Goal: Communication & Community: Participate in discussion

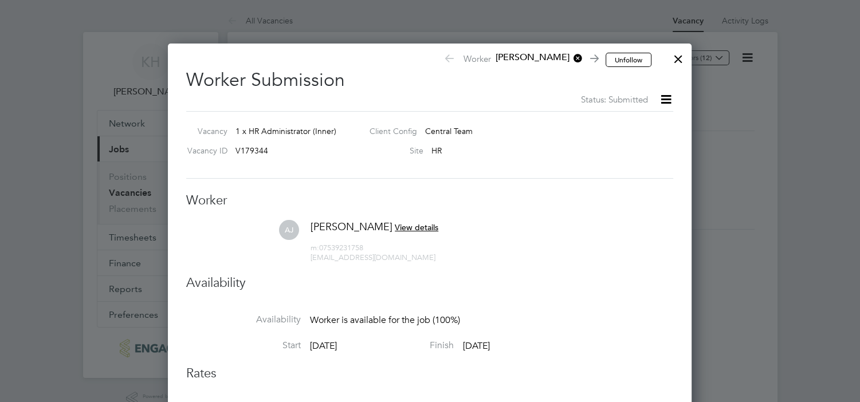
click at [674, 59] on div at bounding box center [678, 56] width 21 height 21
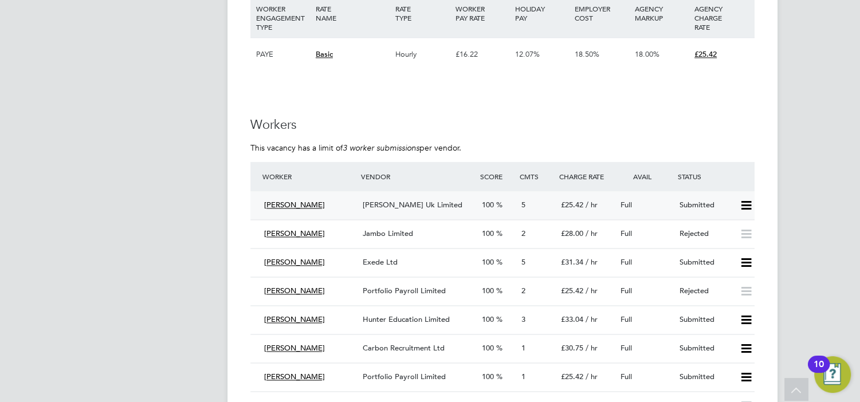
click at [409, 209] on div "[PERSON_NAME] Uk Limited" at bounding box center [417, 205] width 119 height 19
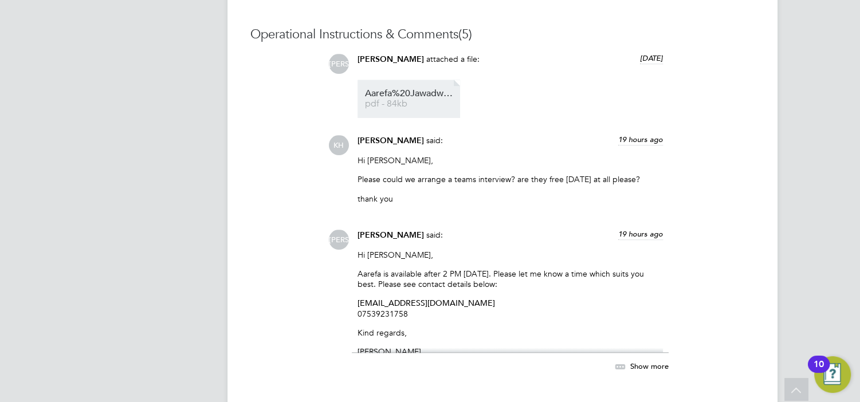
click at [403, 103] on span "pdf - 84kb" at bounding box center [411, 104] width 92 height 9
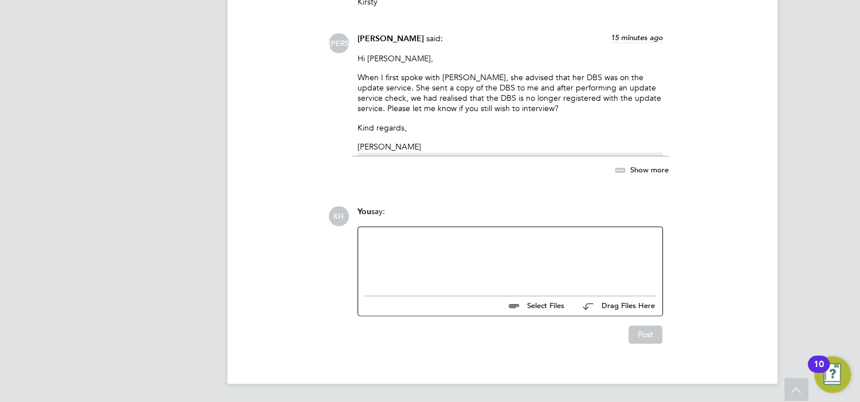
click at [474, 264] on div at bounding box center [510, 258] width 291 height 49
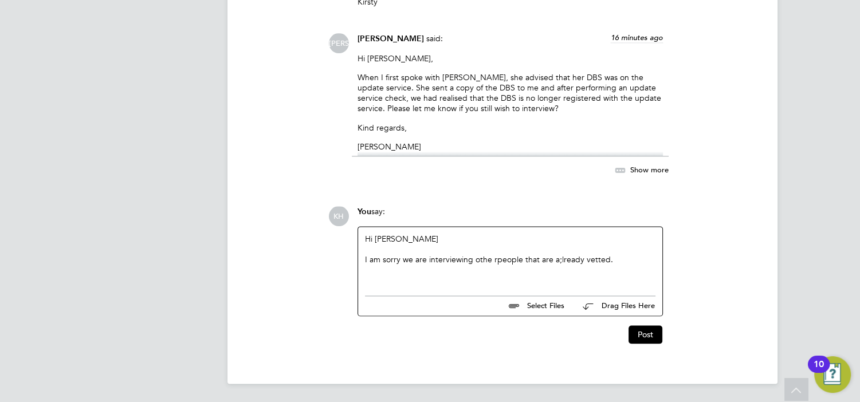
click at [490, 260] on div "I am sorry we are interviewing othe rpeople that are a;lready vetted." at bounding box center [510, 260] width 291 height 10
click at [611, 254] on div at bounding box center [510, 249] width 291 height 10
click at [623, 263] on div "I am sorry we are interviewing other people that are already vetted." at bounding box center [510, 260] width 291 height 10
click at [712, 251] on div "KH You say: Hi Jerin I am sorry we are interviewing other people that are alrea…" at bounding box center [541, 275] width 426 height 138
click at [612, 260] on div "I am sorry we are interviewing other people that are already vetted. if these a…" at bounding box center [510, 265] width 291 height 21
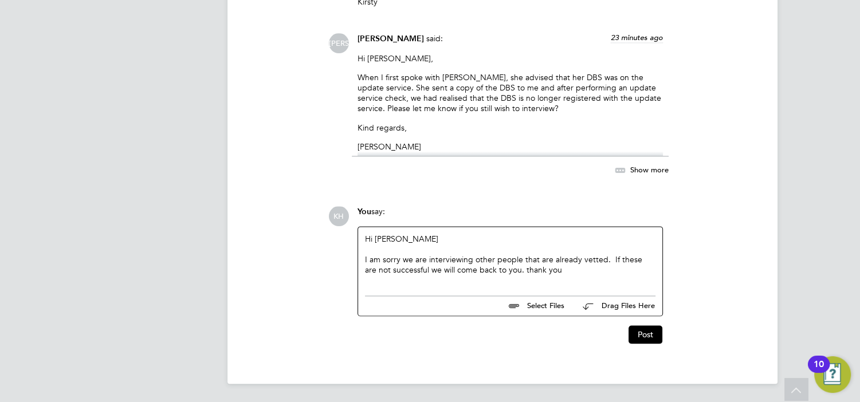
click at [609, 261] on div "I am sorry we are interviewing other people that are already vetted. If these a…" at bounding box center [510, 265] width 291 height 21
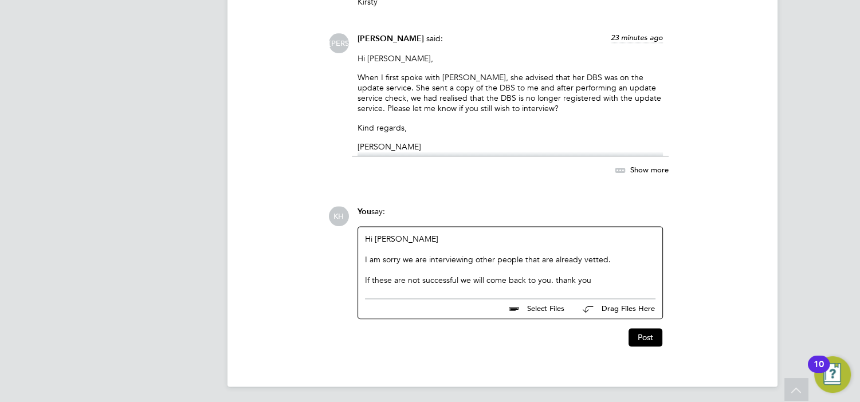
click at [622, 265] on div at bounding box center [510, 270] width 291 height 10
click at [608, 280] on div "If these are not successful we will come back to you. thank you" at bounding box center [510, 280] width 291 height 10
click at [649, 335] on button "Post" at bounding box center [646, 337] width 34 height 18
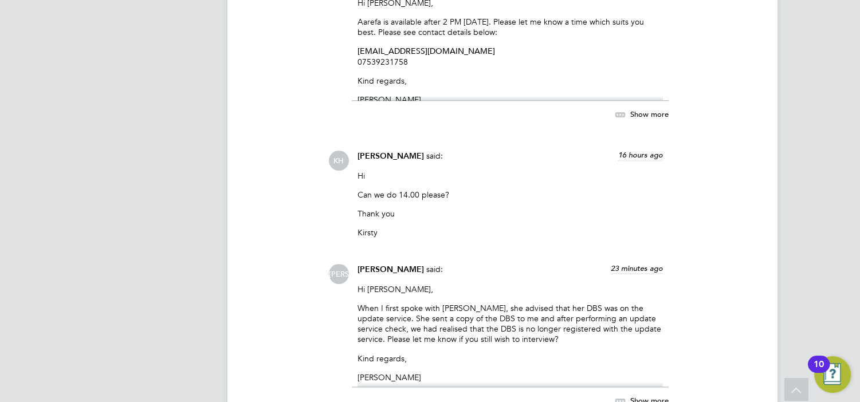
scroll to position [1263, 0]
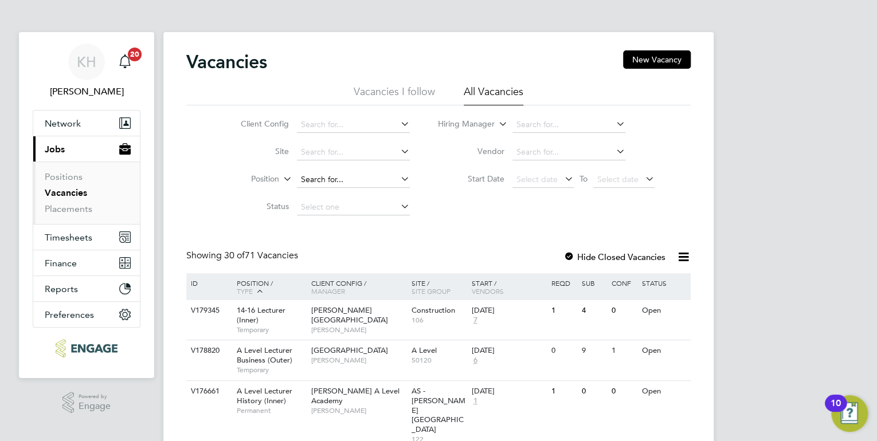
click at [350, 180] on input at bounding box center [353, 180] width 113 height 16
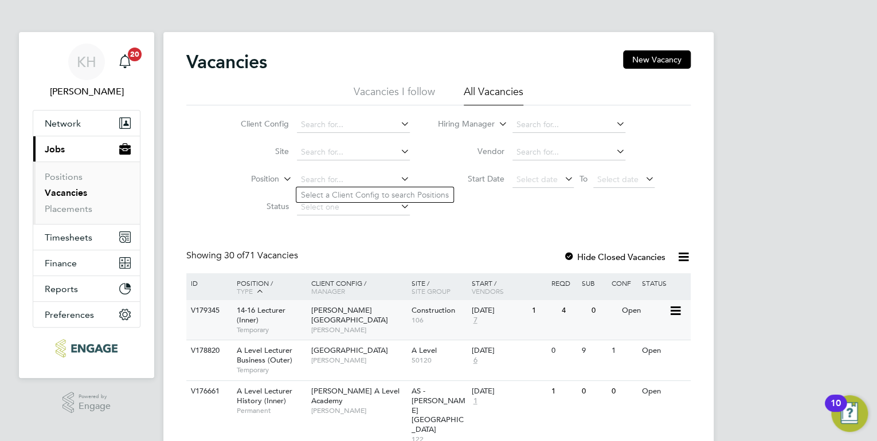
click at [355, 331] on div "V179345 14-16 Lecturer (Inner) Temporary Hackney Campus Nathan Morris Construct…" at bounding box center [438, 320] width 504 height 40
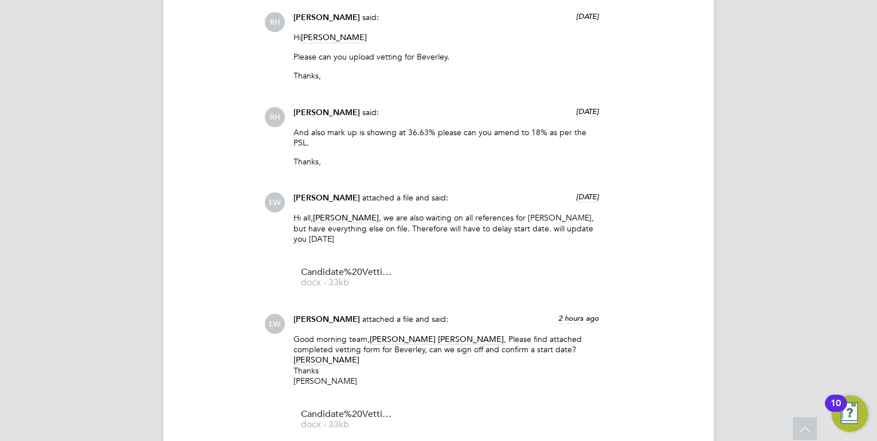
scroll to position [1009, 0]
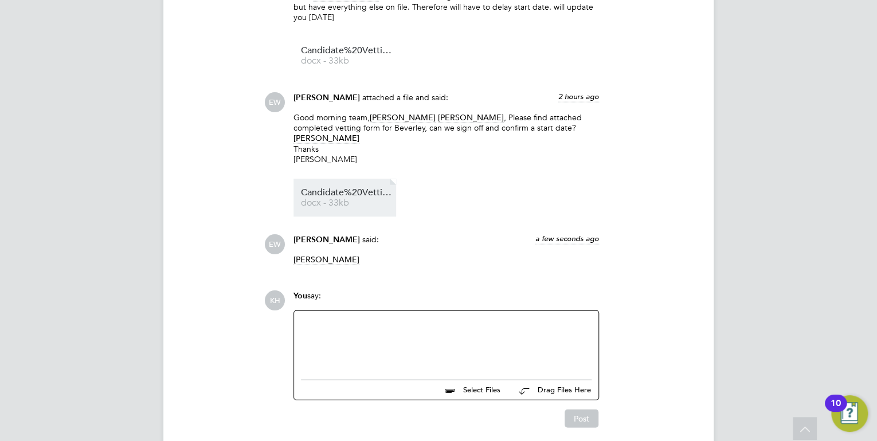
click at [336, 200] on span "docx - 33kb" at bounding box center [347, 203] width 92 height 9
click at [373, 337] on div at bounding box center [446, 342] width 291 height 49
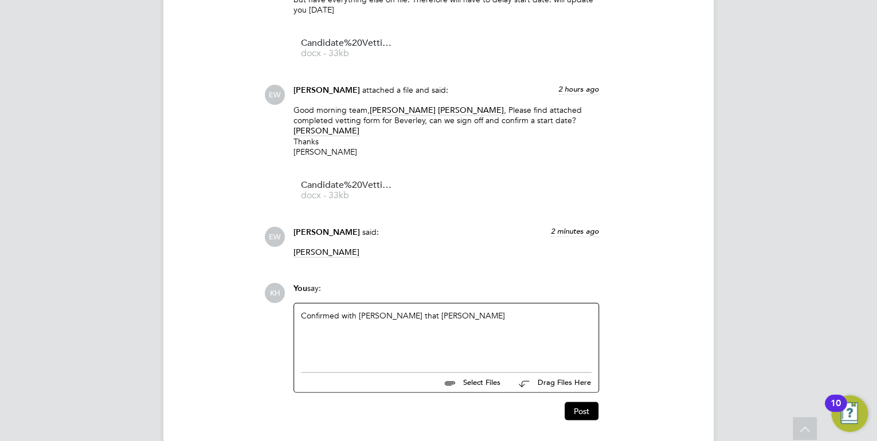
scroll to position [1274, 0]
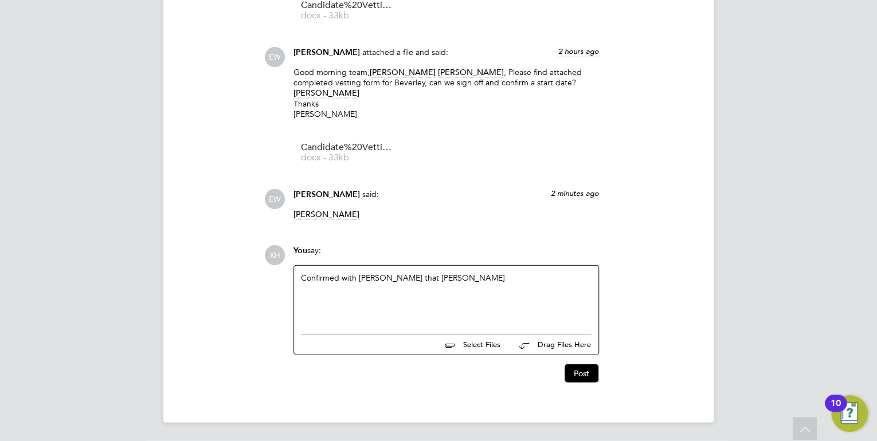
click at [409, 274] on div "Confirmed with Ella that Bev" at bounding box center [446, 297] width 291 height 49
click at [581, 275] on div "Confirmed with Ella that Beverley has been looking for work since May 2025." at bounding box center [446, 297] width 291 height 49
click at [500, 289] on div "Confirmed with Ella that Beverley has been looking for work since May 2025. she…" at bounding box center [446, 297] width 291 height 49
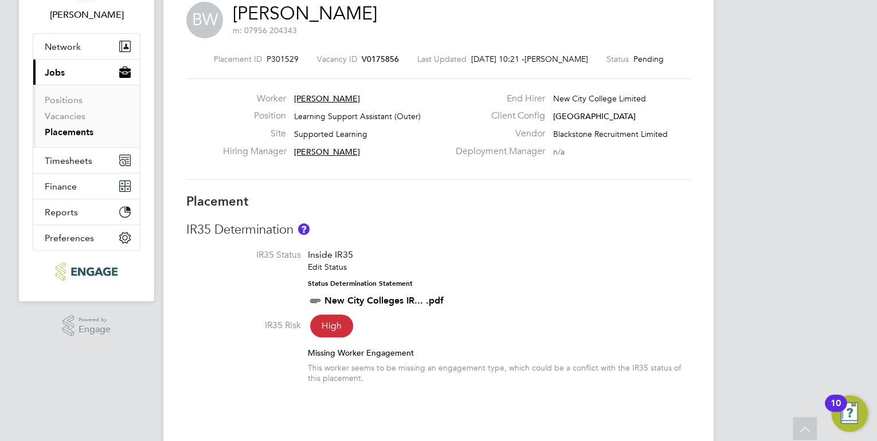
scroll to position [0, 0]
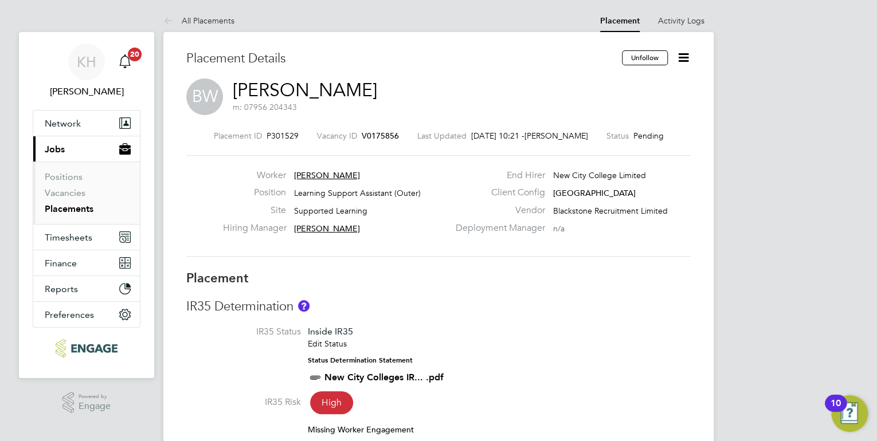
click at [688, 57] on icon at bounding box center [683, 57] width 14 height 14
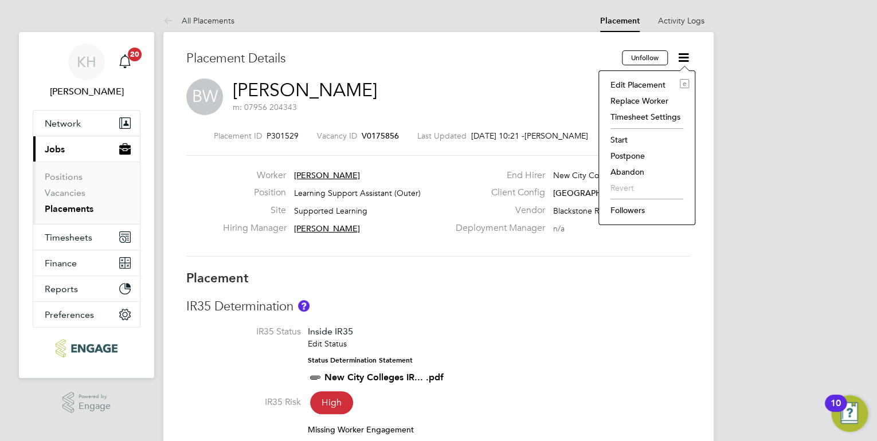
click at [649, 208] on li "Followers" at bounding box center [647, 210] width 84 height 16
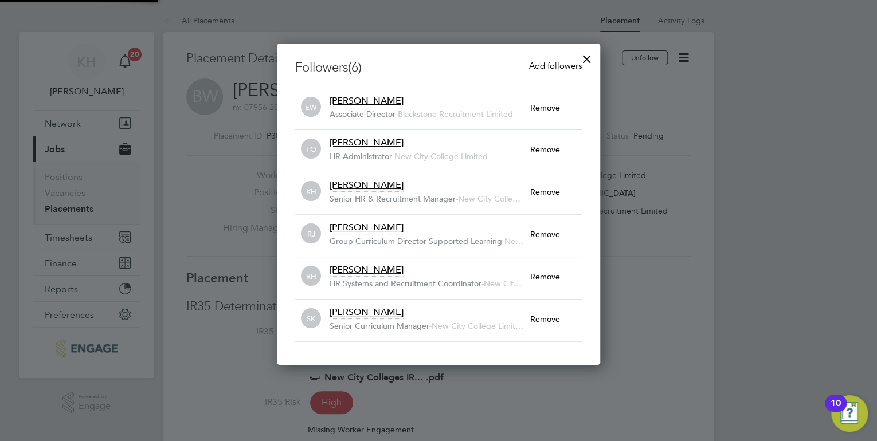
scroll to position [12, 201]
click at [734, 185] on div at bounding box center [438, 220] width 877 height 441
click at [587, 54] on div at bounding box center [587, 56] width 21 height 21
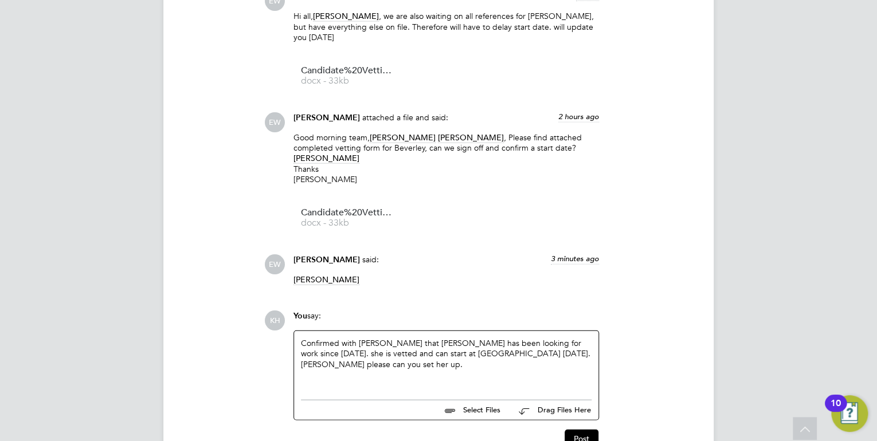
scroll to position [1274, 0]
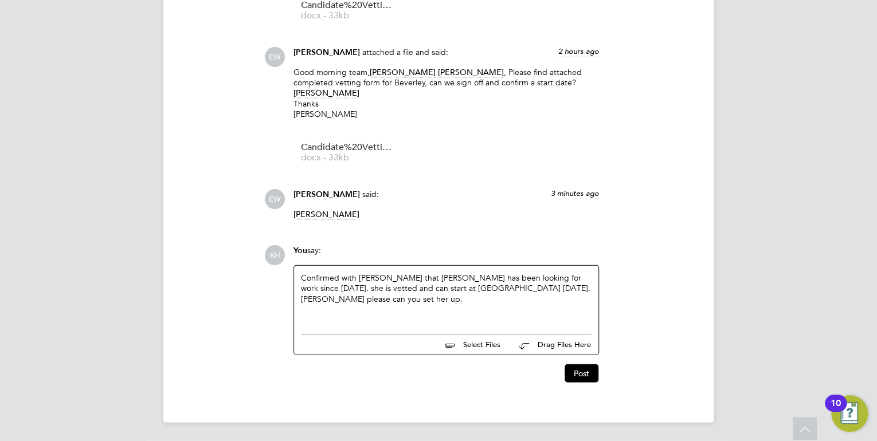
click at [592, 291] on div "Confirmed with Ella that Beverley has been looking for work since May 2025. she…" at bounding box center [446, 297] width 304 height 63
click at [584, 289] on div "Confirmed with Ella that Beverley has been looking for work since May 2025. she…" at bounding box center [446, 297] width 291 height 49
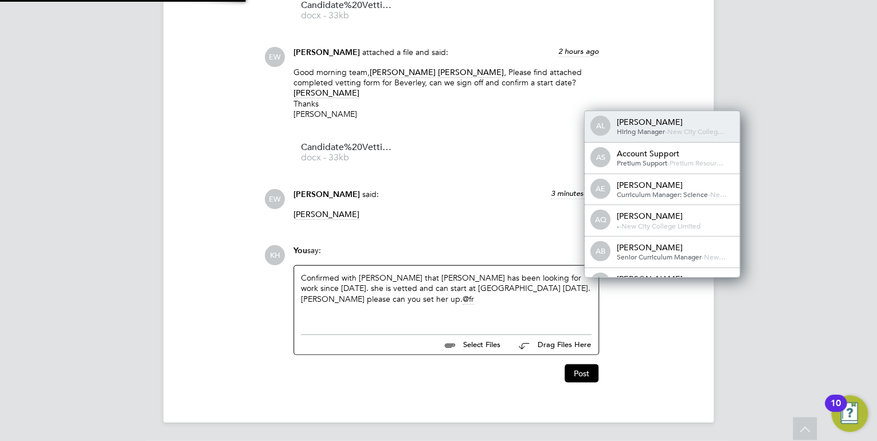
scroll to position [0, 0]
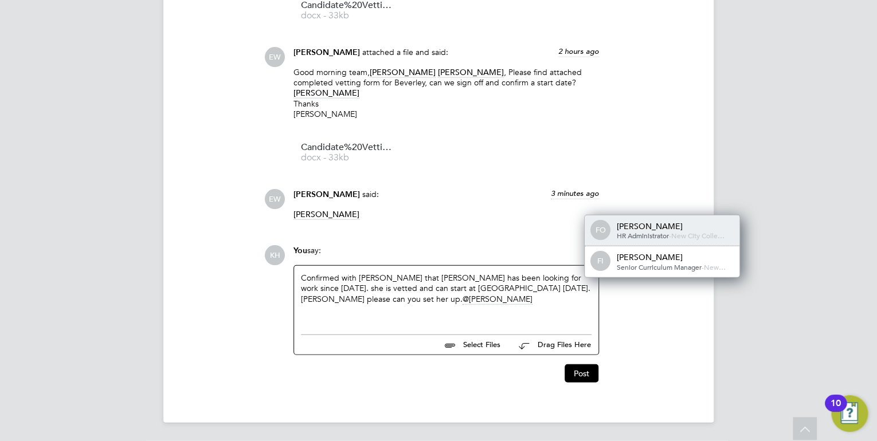
click at [639, 232] on span "HR Administrator" at bounding box center [643, 235] width 52 height 9
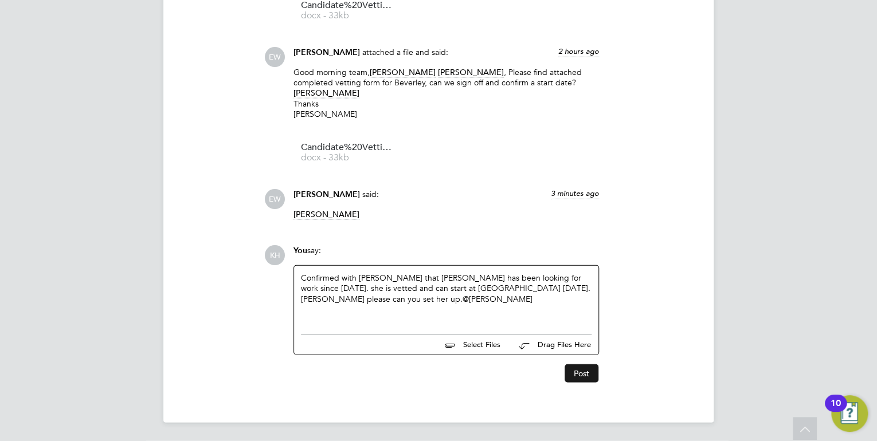
click at [583, 378] on button "Post" at bounding box center [582, 374] width 34 height 18
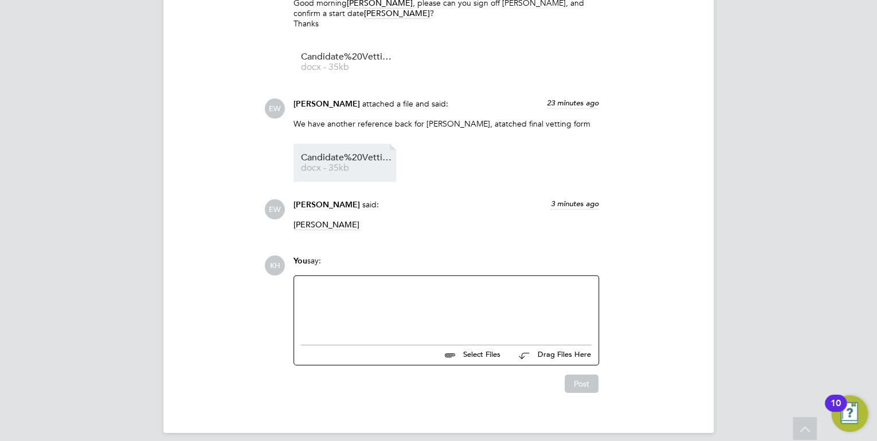
click at [335, 164] on span "docx - 35kb" at bounding box center [347, 168] width 92 height 9
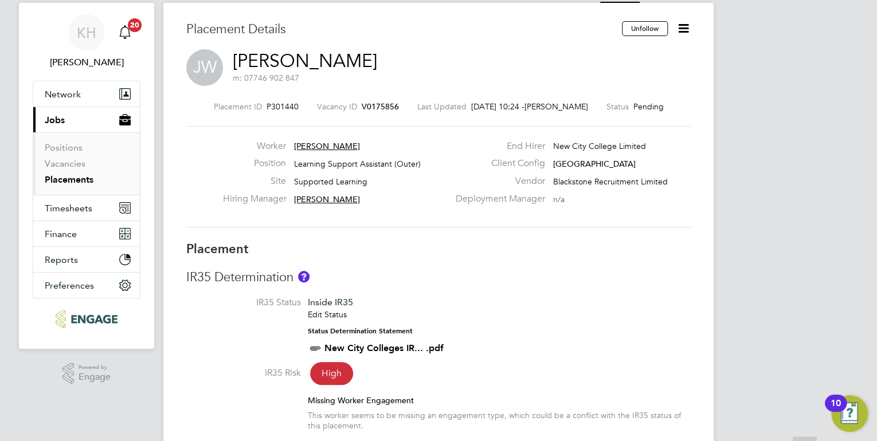
scroll to position [46, 0]
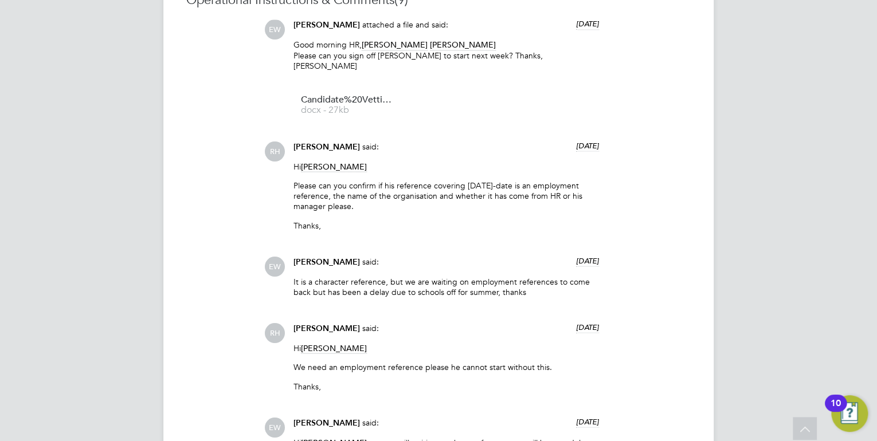
scroll to position [949, 0]
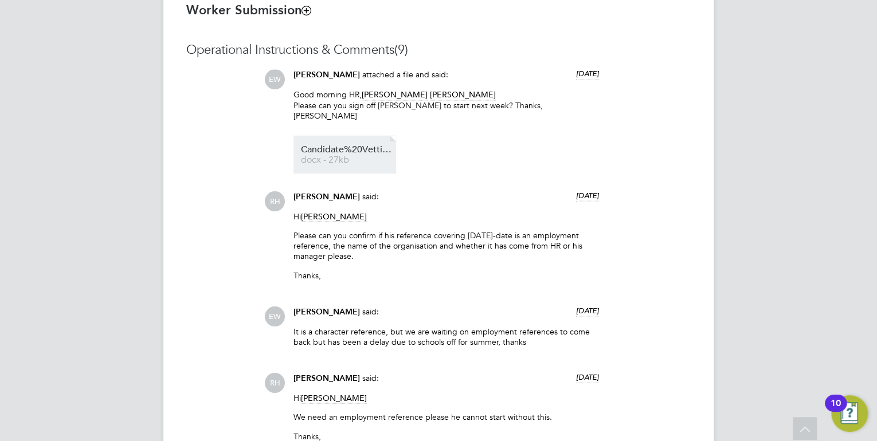
click at [362, 155] on span "docx - 27kb" at bounding box center [347, 159] width 92 height 9
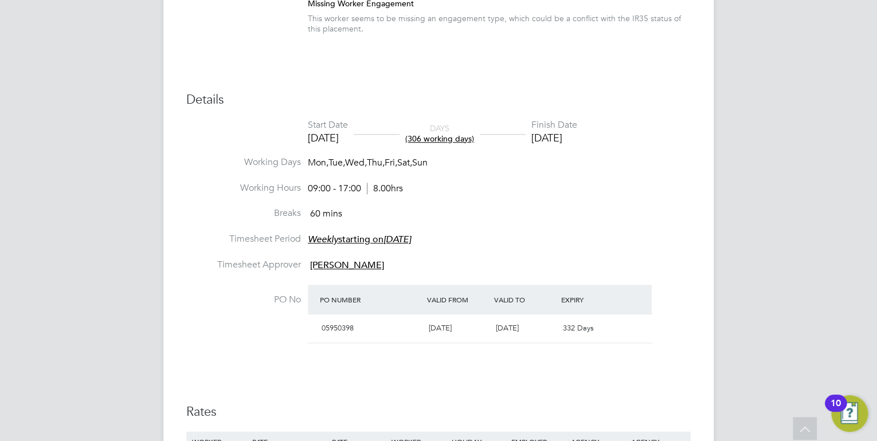
scroll to position [307, 0]
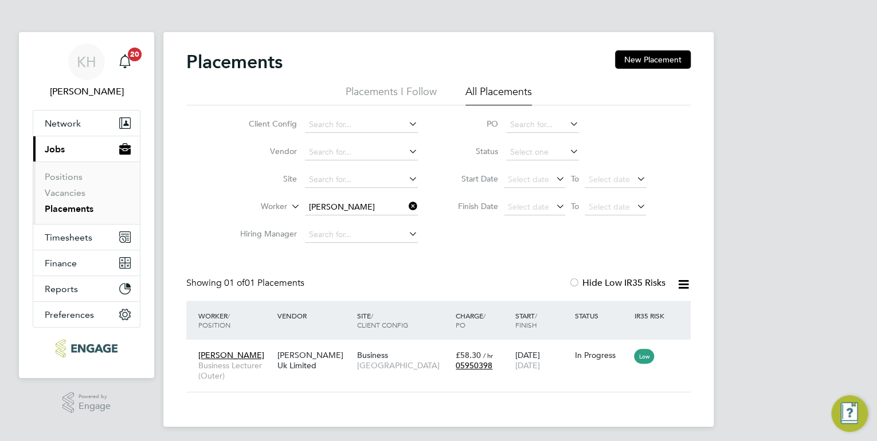
scroll to position [11, 54]
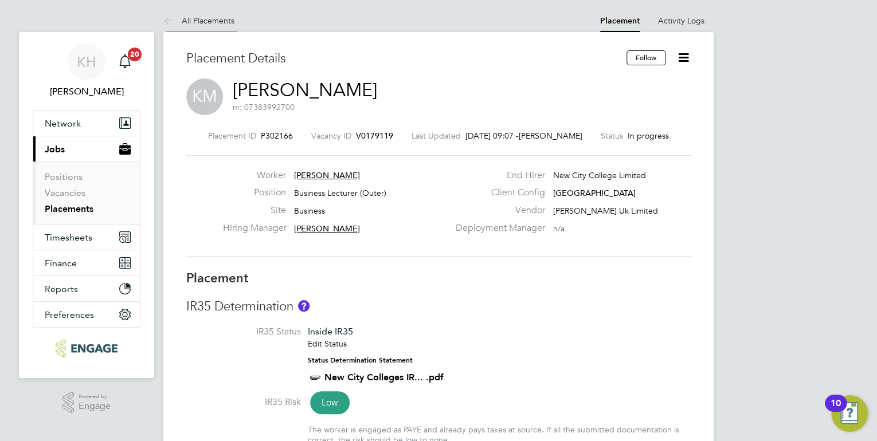
click at [214, 24] on link "All Placements" at bounding box center [198, 20] width 71 height 10
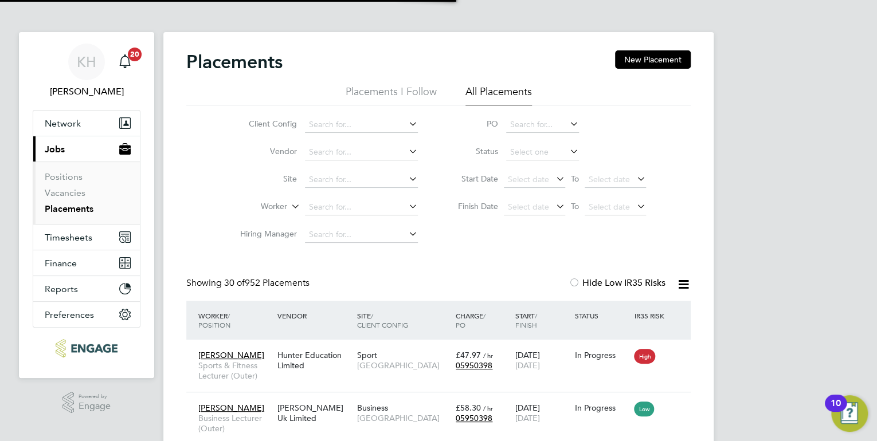
scroll to position [6, 5]
click at [71, 193] on link "Vacancies" at bounding box center [65, 192] width 41 height 11
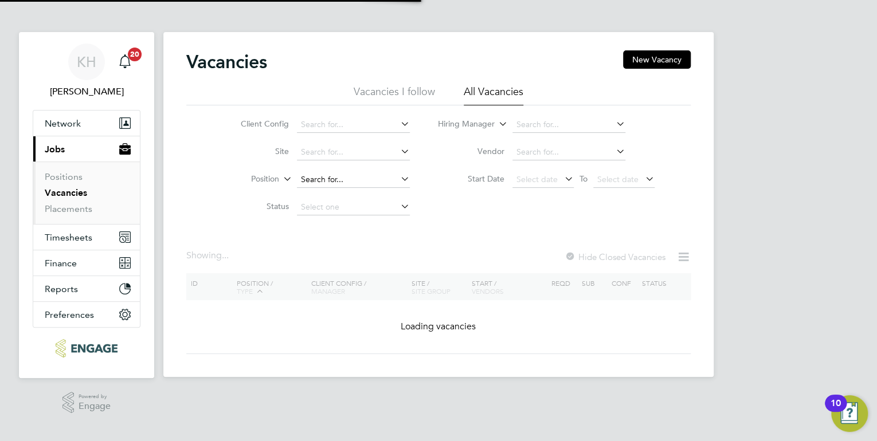
click at [312, 175] on input at bounding box center [353, 180] width 113 height 16
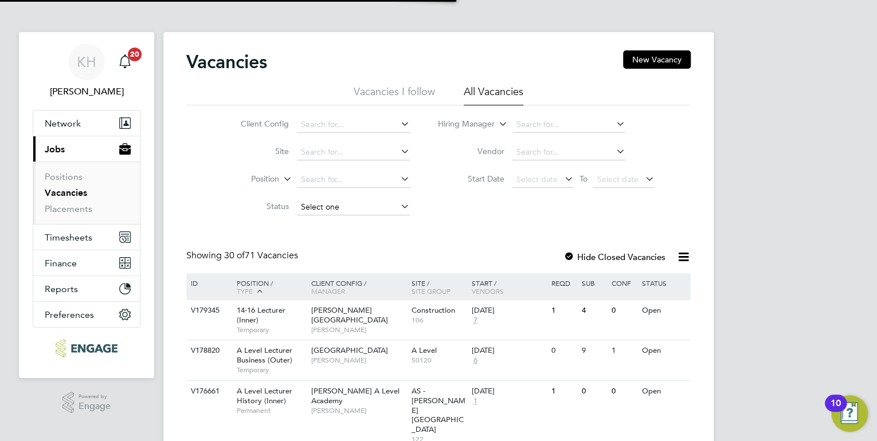
click at [314, 209] on input at bounding box center [353, 207] width 113 height 16
click at [539, 122] on input at bounding box center [568, 125] width 113 height 16
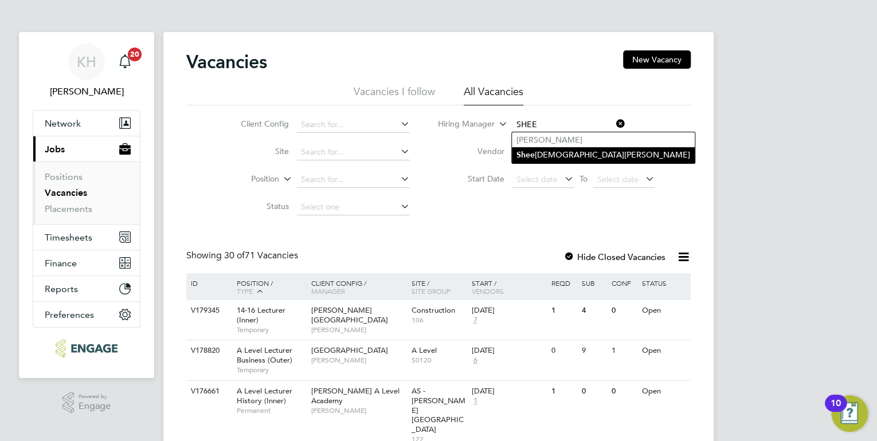
click at [557, 151] on li "Shee ba Kurian" at bounding box center [603, 154] width 183 height 15
type input "[PERSON_NAME]"
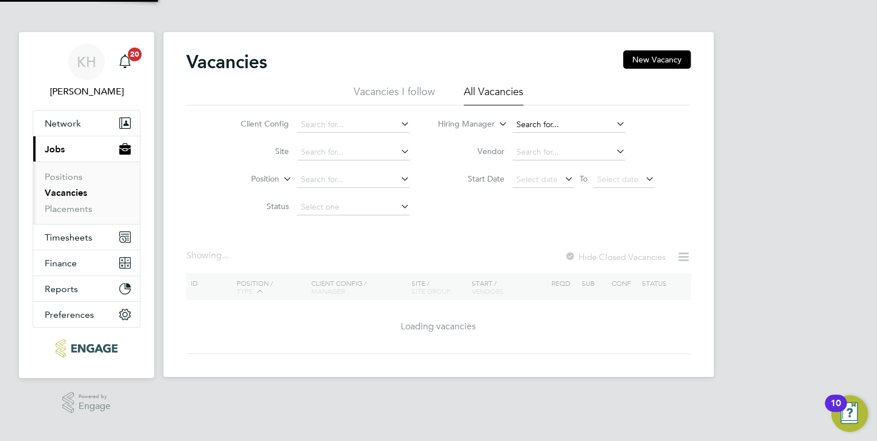
click at [586, 123] on input at bounding box center [568, 125] width 113 height 16
click at [555, 127] on input at bounding box center [568, 125] width 113 height 16
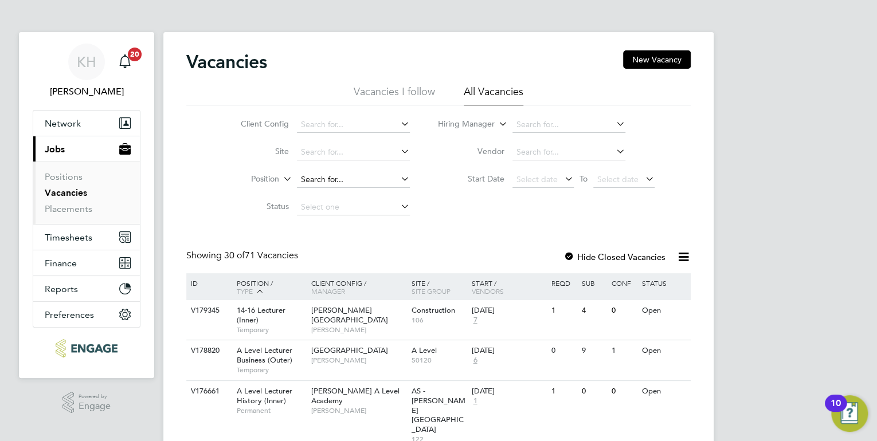
click at [350, 174] on input at bounding box center [353, 180] width 113 height 16
click at [85, 213] on link "Placements" at bounding box center [69, 209] width 48 height 11
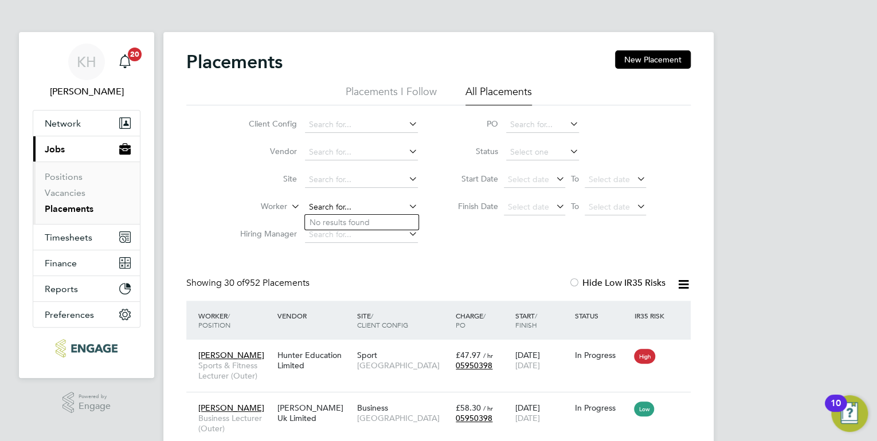
click at [326, 204] on input at bounding box center [361, 207] width 113 height 16
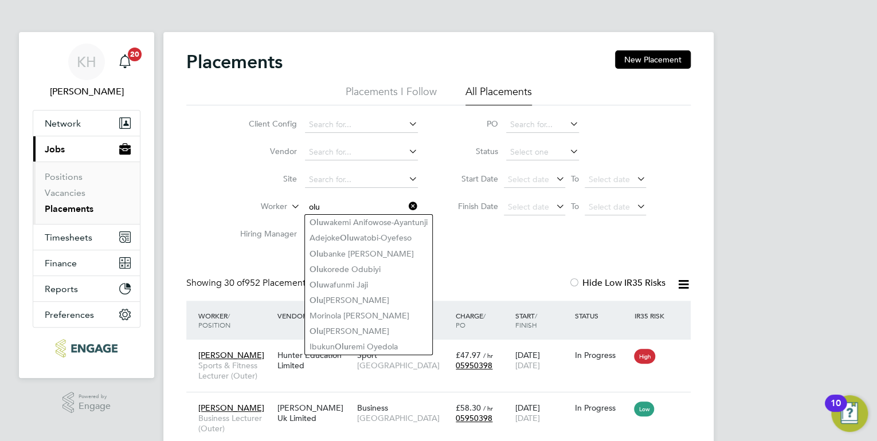
type input "olu"
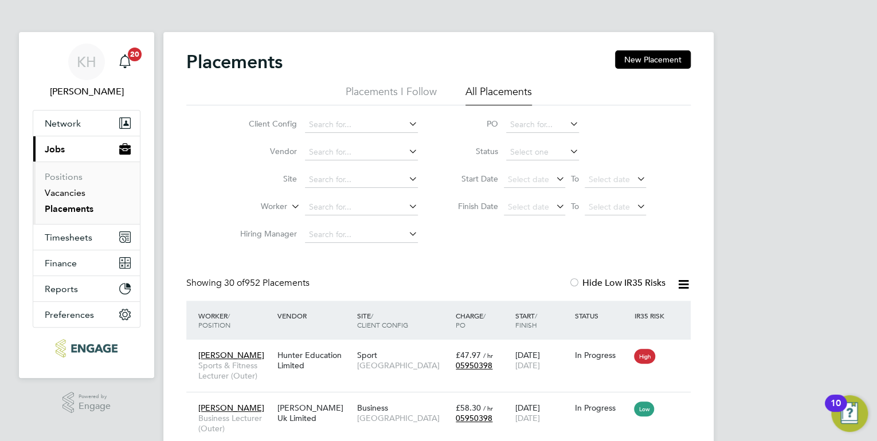
click at [80, 191] on link "Vacancies" at bounding box center [65, 192] width 41 height 11
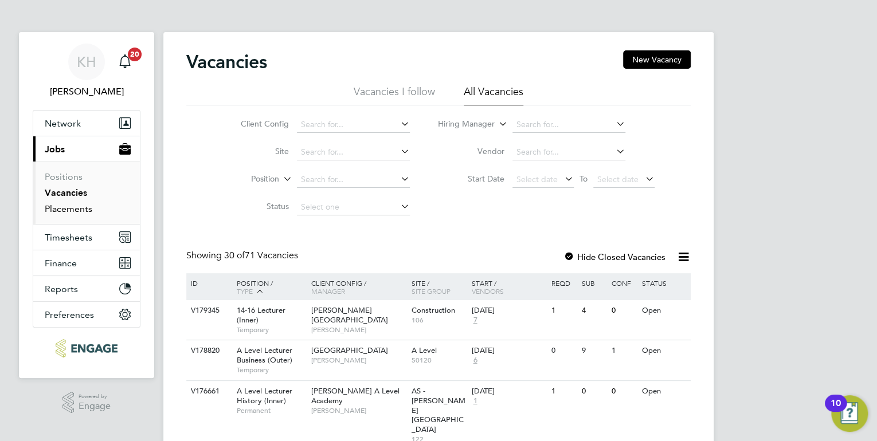
click at [85, 205] on link "Placements" at bounding box center [69, 209] width 48 height 11
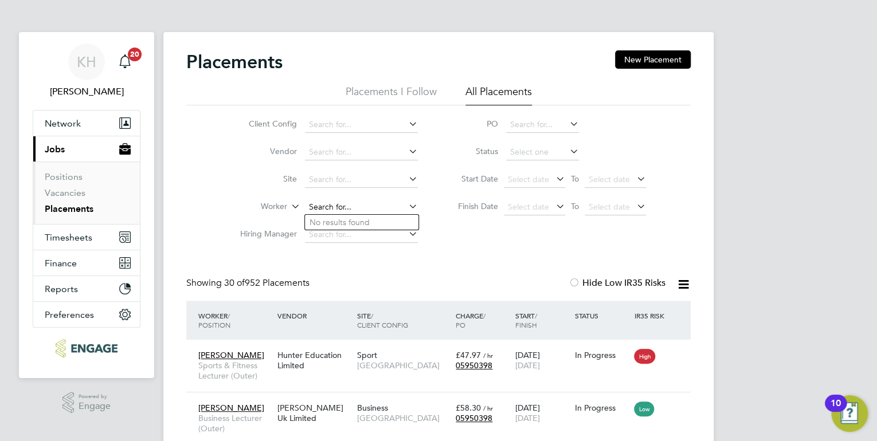
click at [366, 204] on input at bounding box center [361, 207] width 113 height 16
click at [351, 222] on li "Saji Karunakaran" at bounding box center [362, 222] width 114 height 15
type input "[PERSON_NAME]"
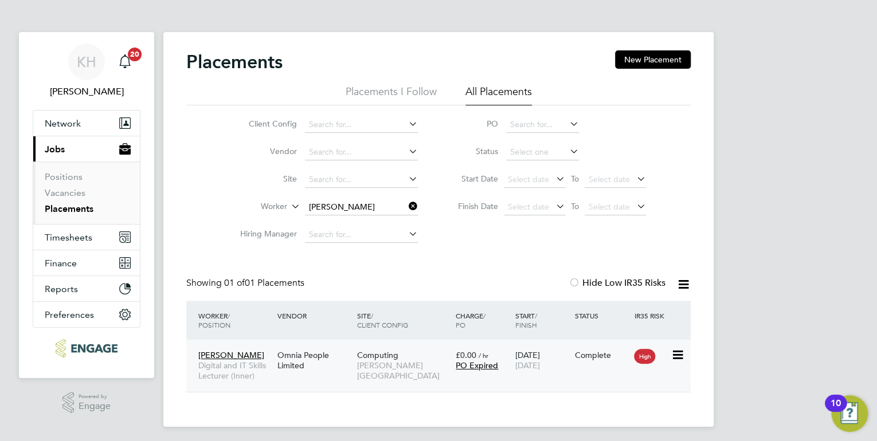
click at [369, 365] on span "[PERSON_NAME][GEOGRAPHIC_DATA]" at bounding box center [403, 371] width 93 height 21
drag, startPoint x: 70, startPoint y: 193, endPoint x: 79, endPoint y: 193, distance: 9.2
click at [70, 193] on link "Vacancies" at bounding box center [65, 192] width 41 height 11
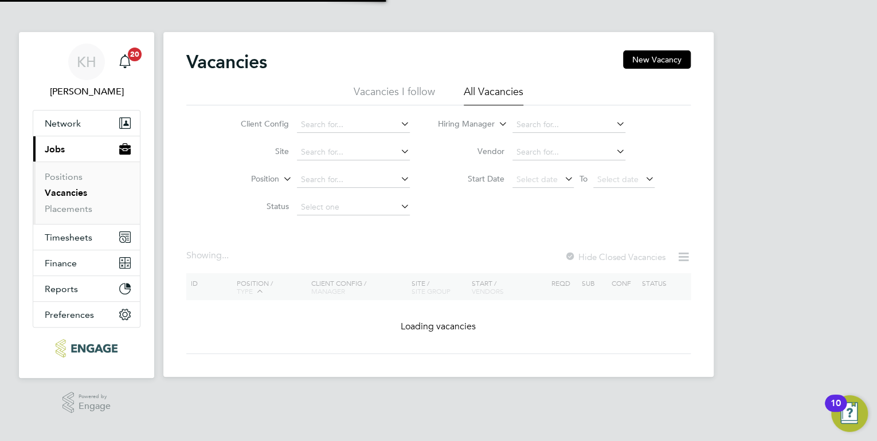
click at [531, 114] on li "Hiring Manager" at bounding box center [546, 125] width 245 height 28
click at [536, 124] on input at bounding box center [568, 125] width 113 height 16
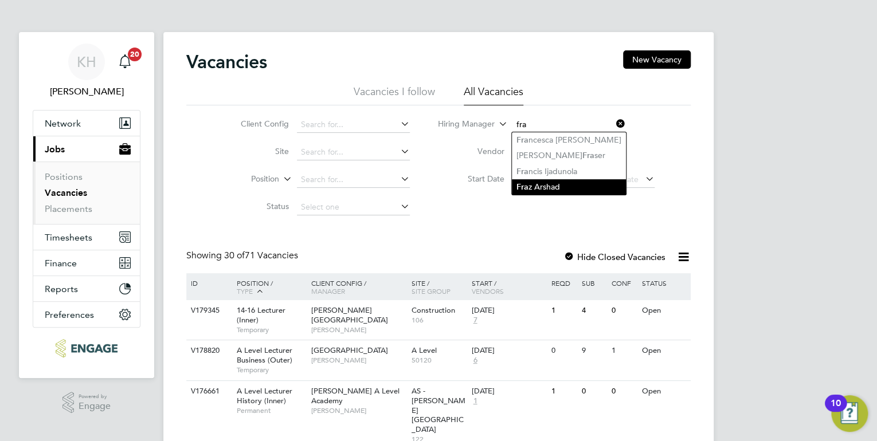
click at [556, 188] on li "Fra z Arshad" at bounding box center [569, 186] width 114 height 15
type input "Fraz Arshad"
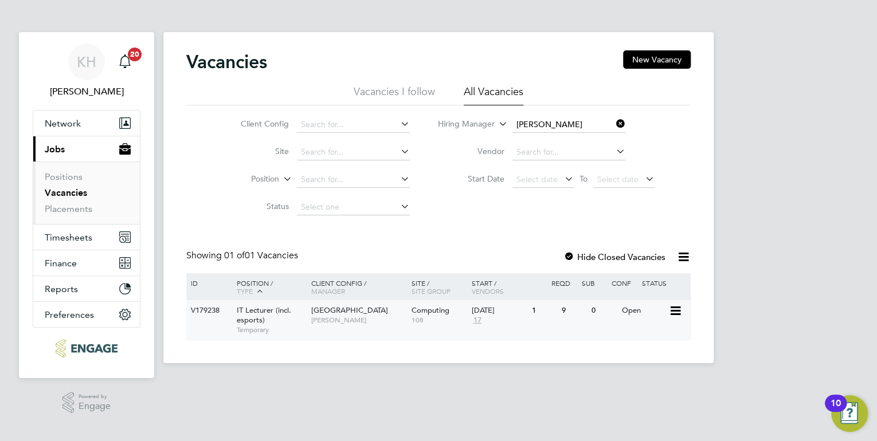
click at [336, 319] on span "Fraz Arshad" at bounding box center [358, 320] width 95 height 9
click at [356, 321] on span "Fraz Arshad" at bounding box center [358, 320] width 95 height 9
click at [614, 119] on icon at bounding box center [614, 124] width 0 height 16
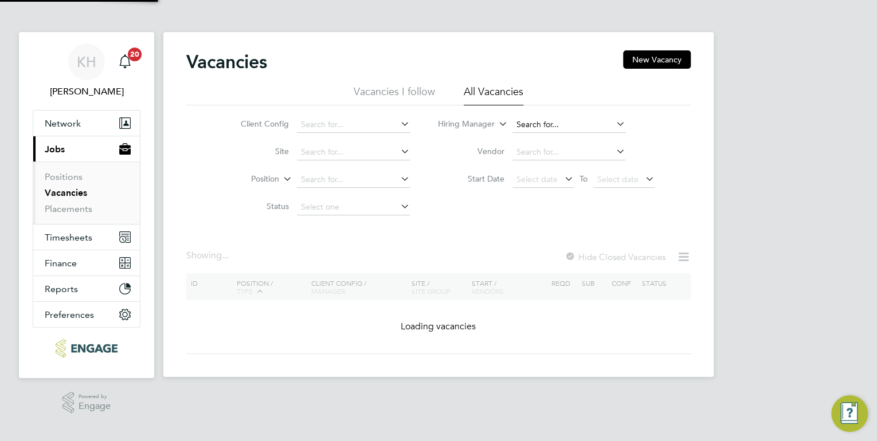
click at [551, 126] on input at bounding box center [568, 125] width 113 height 16
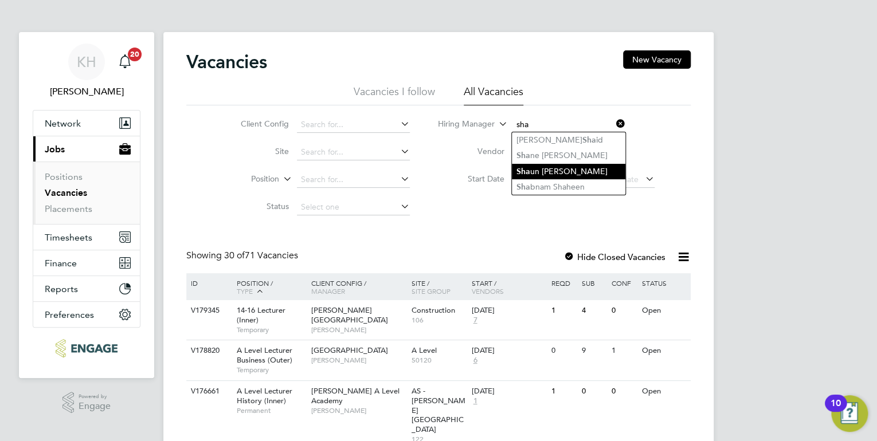
click at [557, 166] on li "Sha un Clifford" at bounding box center [569, 171] width 114 height 15
type input "Shaun Clifford"
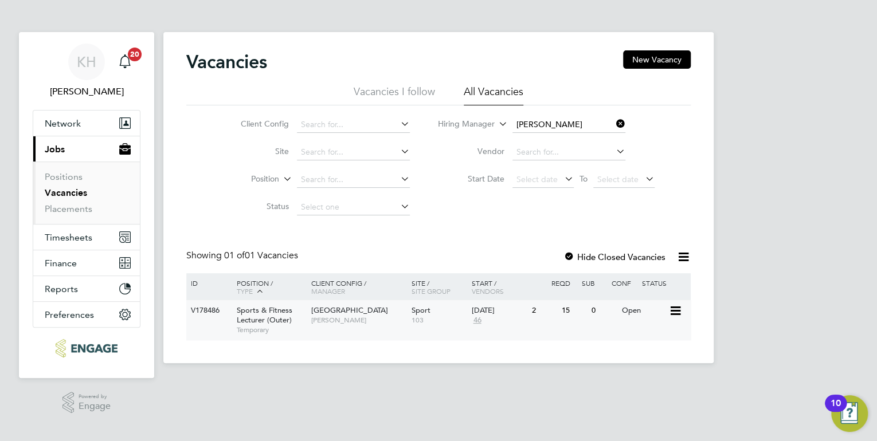
click at [355, 323] on div "Havering Sixth Form Campus Shaun Clifford" at bounding box center [358, 315] width 100 height 30
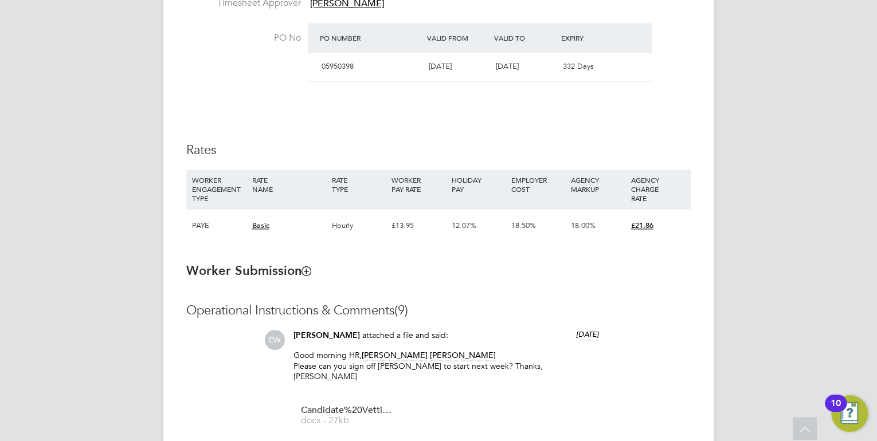
scroll to position [780, 0]
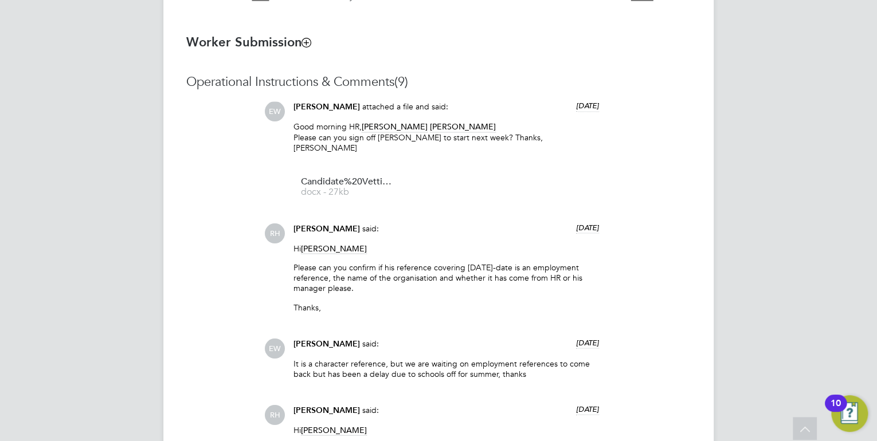
drag, startPoint x: 731, startPoint y: 255, endPoint x: 733, endPoint y: 249, distance: 6.0
click at [733, 250] on div "KH [PERSON_NAME] Notifications 20 Applications: Network Team Members Businesses…" at bounding box center [438, 127] width 877 height 2089
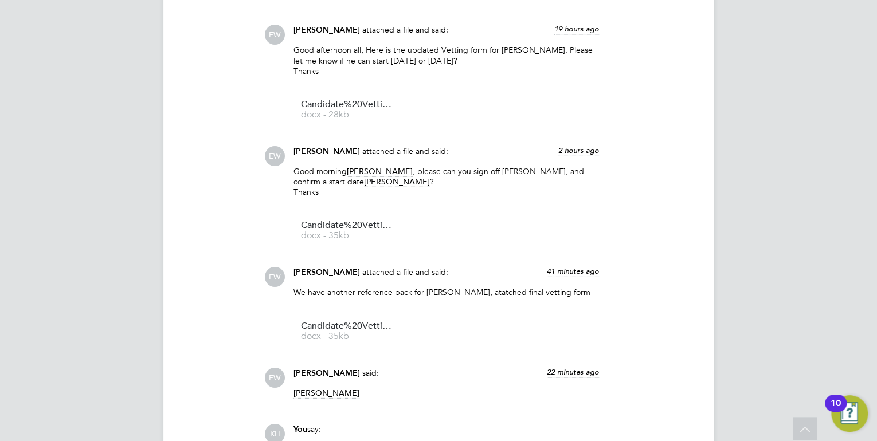
scroll to position [1559, 0]
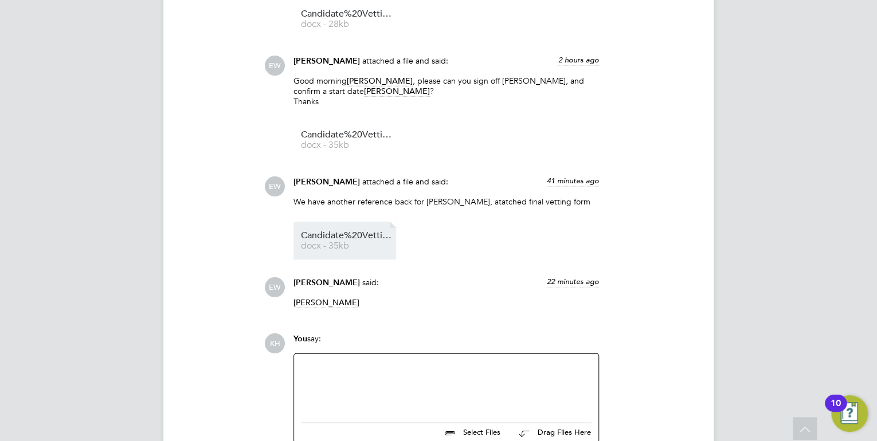
click at [347, 242] on span "docx - 35kb" at bounding box center [347, 246] width 92 height 9
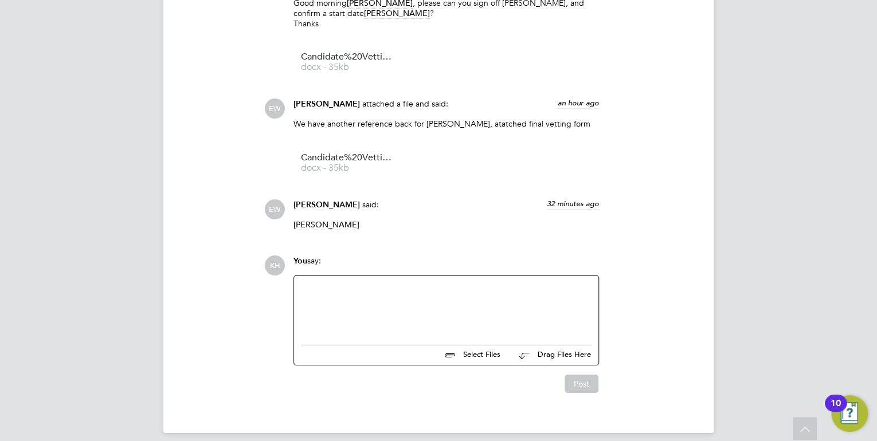
click at [461, 300] on div at bounding box center [446, 307] width 291 height 49
click at [457, 304] on div "The vetting looks fine, can Joel please com ein at 2pm for a" at bounding box center [446, 309] width 291 height 10
click at [517, 294] on div at bounding box center [446, 299] width 291 height 10
click at [518, 304] on div "The vetting looks fine, can Joel please come in at 2pm for a" at bounding box center [446, 309] width 291 height 10
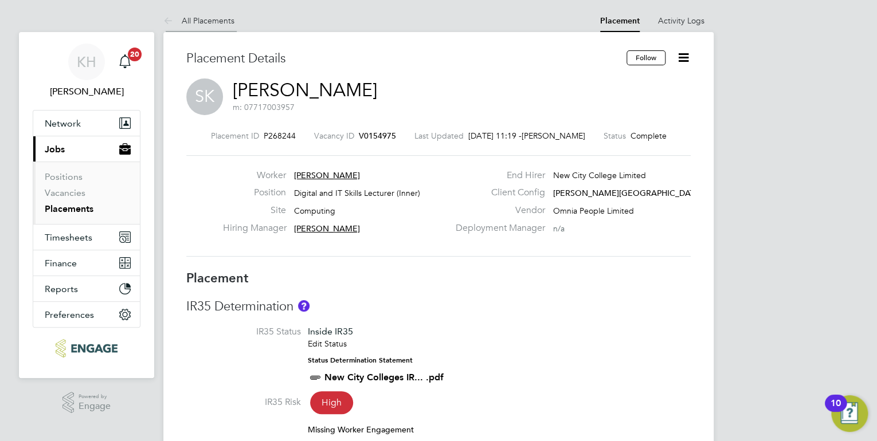
click at [217, 19] on link "All Placements" at bounding box center [198, 20] width 71 height 10
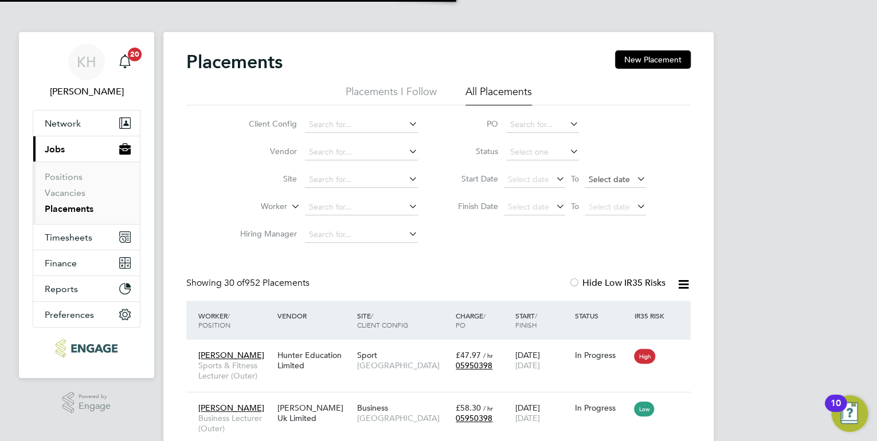
scroll to position [43, 100]
click at [50, 197] on link "Vacancies" at bounding box center [65, 192] width 41 height 11
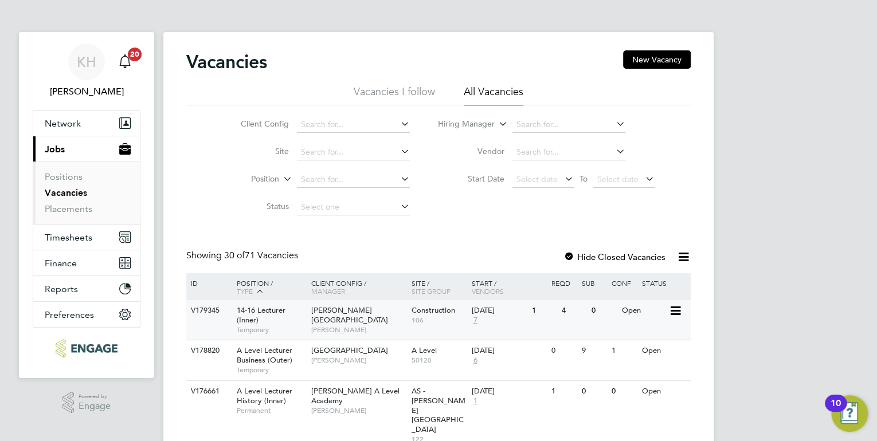
click at [353, 325] on div "Hackney Campus Nathan Morris" at bounding box center [358, 320] width 100 height 40
click at [519, 123] on input at bounding box center [568, 125] width 113 height 16
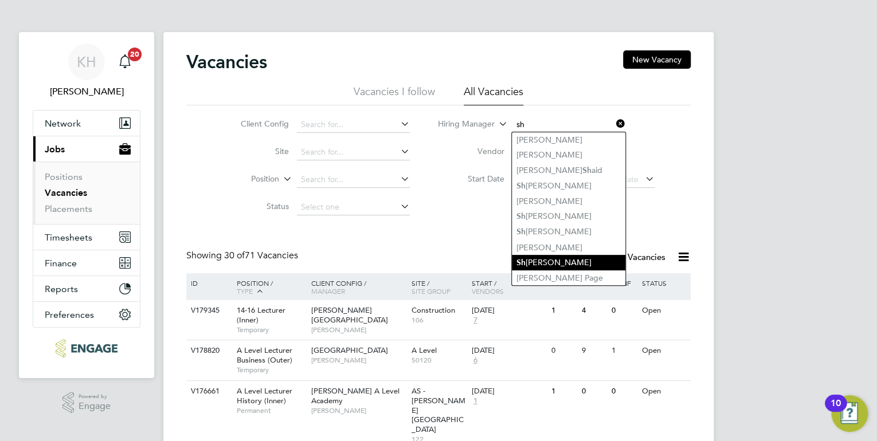
click at [574, 263] on li "Sh abnam Shaheen" at bounding box center [569, 262] width 114 height 15
type input "Shabnam Shaheen"
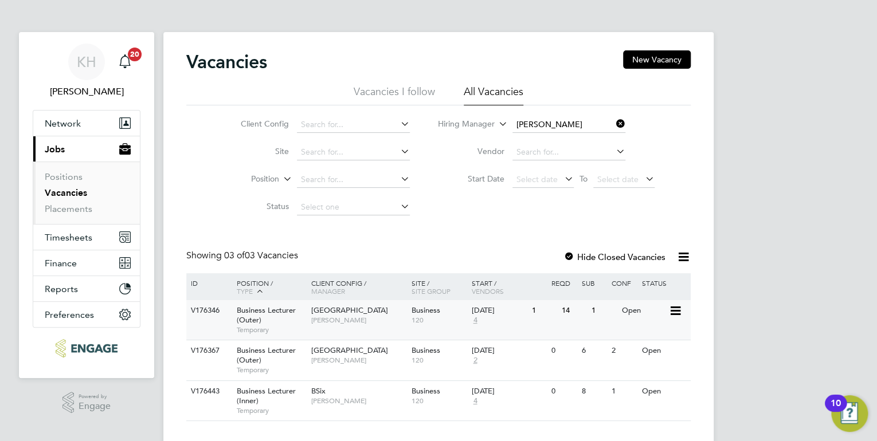
click at [346, 309] on span "[GEOGRAPHIC_DATA]" at bounding box center [349, 311] width 77 height 10
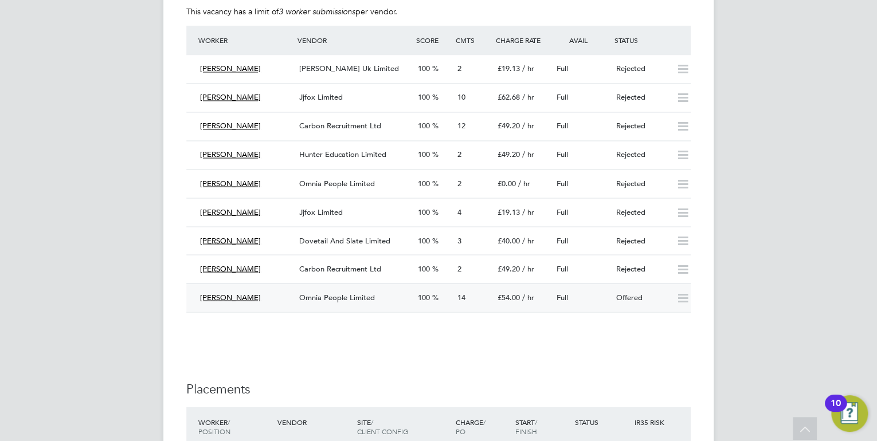
click at [336, 300] on span "Omnia People Limited" at bounding box center [337, 297] width 76 height 10
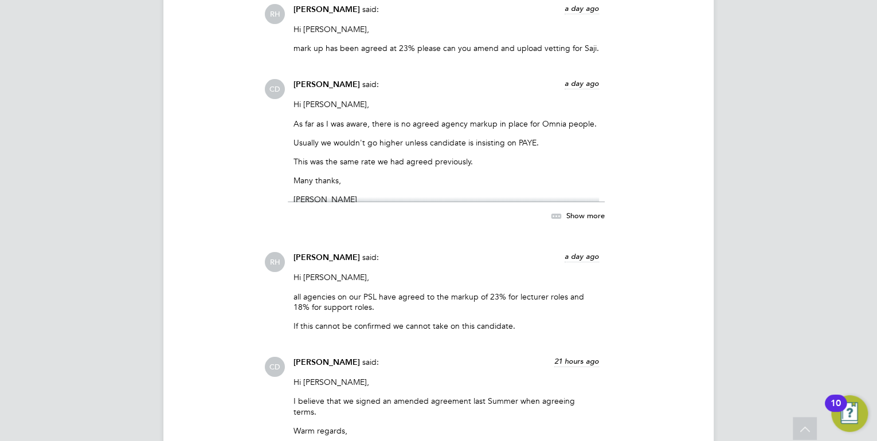
scroll to position [1834, 0]
drag, startPoint x: 521, startPoint y: 314, endPoint x: 298, endPoint y: 312, distance: 222.4
click at [298, 320] on p "If this cannot be confirmed we cannot take on this candidate." at bounding box center [447, 325] width 306 height 10
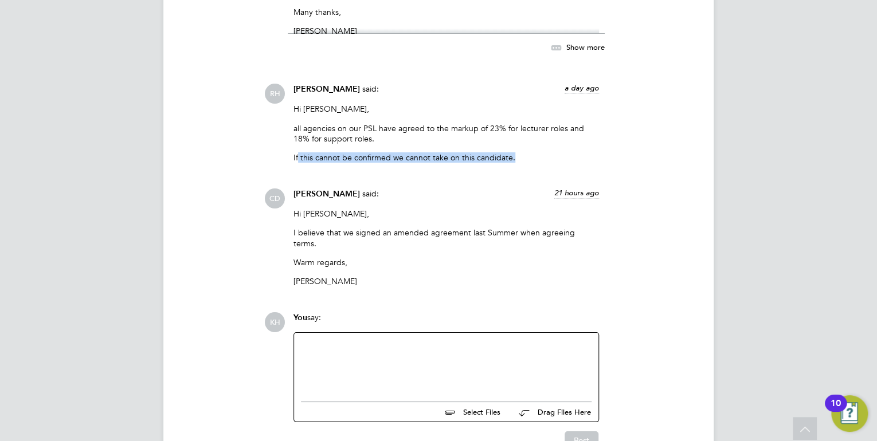
scroll to position [2018, 0]
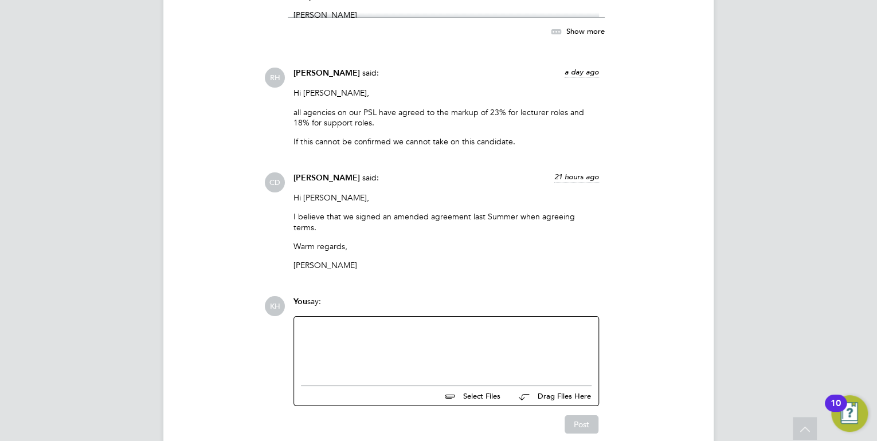
click at [541, 327] on div at bounding box center [446, 348] width 291 height 49
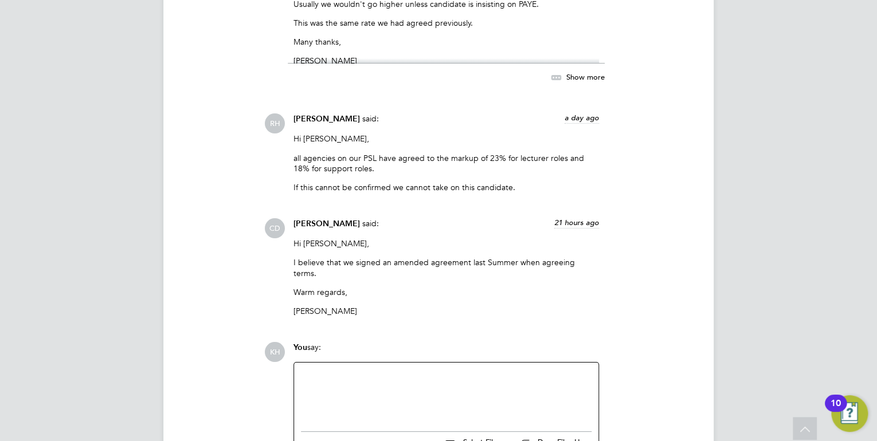
scroll to position [2048, 0]
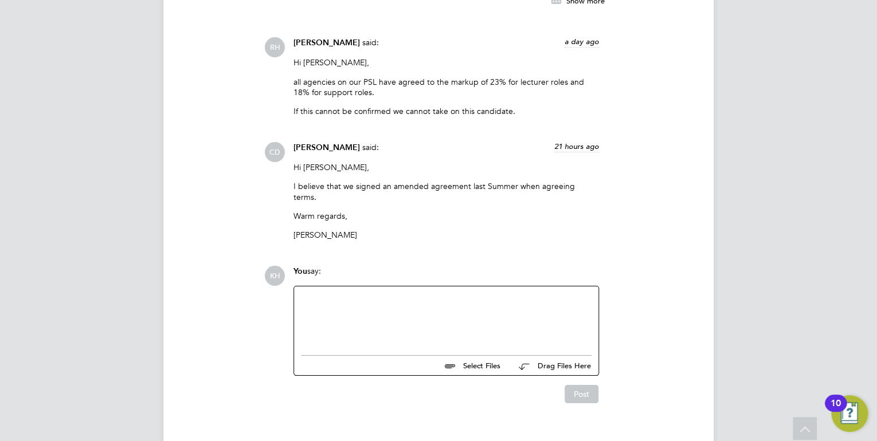
drag, startPoint x: 468, startPoint y: 281, endPoint x: 470, endPoint y: 273, distance: 8.8
click at [469, 294] on div at bounding box center [446, 318] width 291 height 49
click at [562, 294] on div at bounding box center [446, 318] width 291 height 49
click at [552, 294] on div at bounding box center [446, 318] width 291 height 49
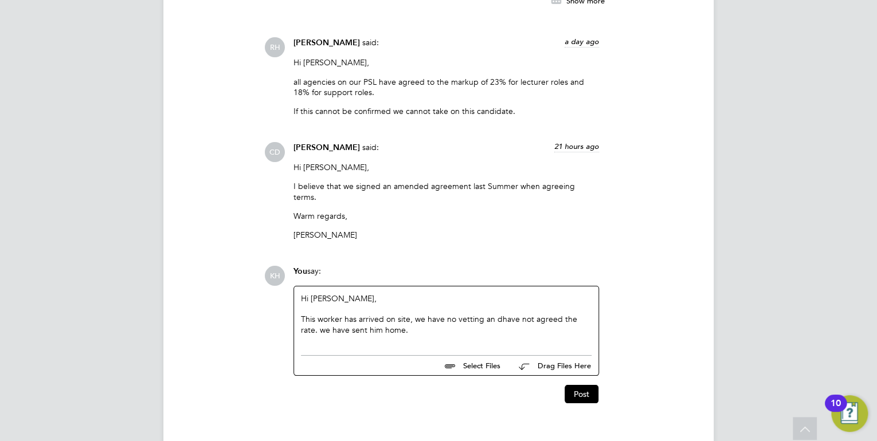
click at [495, 314] on div "This worker has arrived on site, we have no vetting an dhave not agreed the rat…" at bounding box center [446, 324] width 291 height 21
click at [453, 314] on div "This worker has arrived on site, we have no vetting and have not agreed the rat…" at bounding box center [446, 324] width 291 height 21
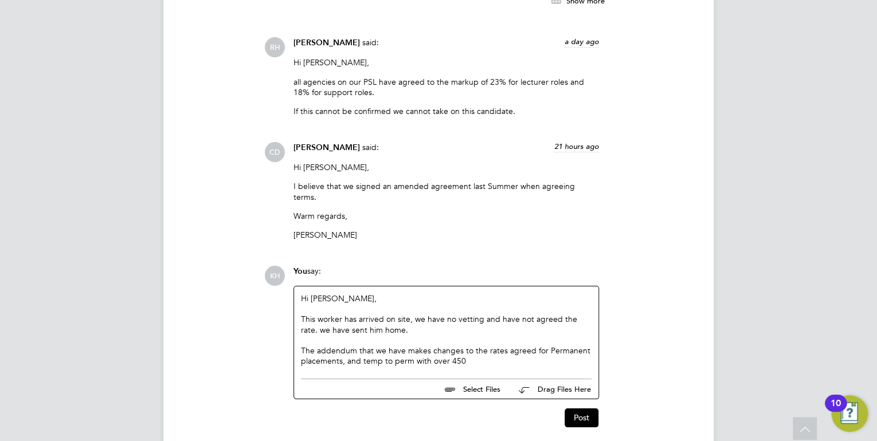
click at [475, 346] on div "The addendum that we have makes changes to the rates agreed for Permanent place…" at bounding box center [446, 356] width 291 height 21
click at [504, 346] on div "The addendum that we have makes changes to the rates agreed for Permanent place…" at bounding box center [446, 356] width 291 height 21
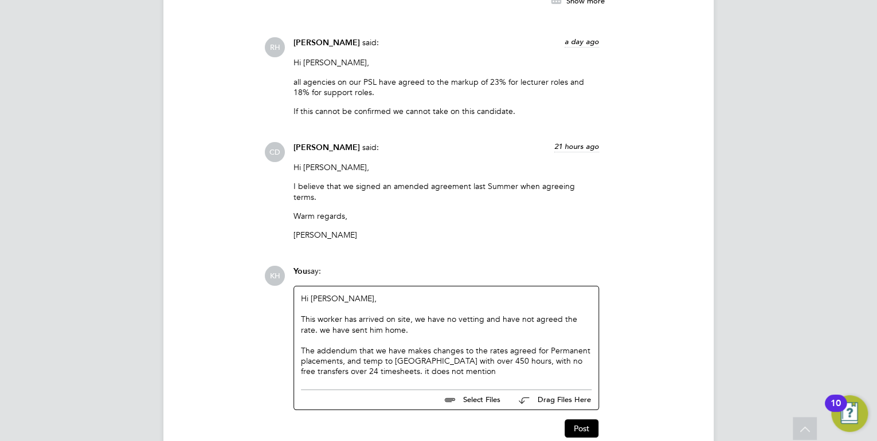
click at [357, 349] on div "The addendum that we have makes changes to the rates agreed for Permanent place…" at bounding box center [446, 362] width 291 height 32
click at [428, 349] on div "The addendum that we have makes changes to the rates agreed for Permanent place…" at bounding box center [446, 362] width 291 height 32
click at [494, 351] on div "The addendum that we have makes changes to the rates agreed for Permanent place…" at bounding box center [446, 362] width 291 height 32
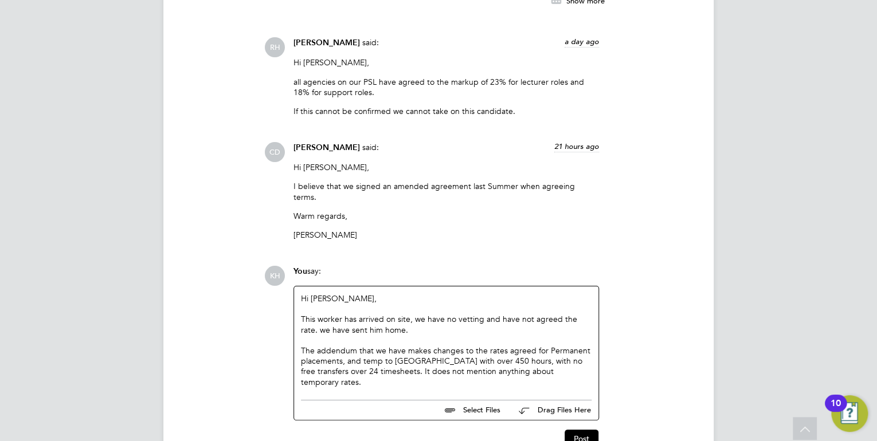
click at [553, 353] on div "The addendum that we have makes changes to the rates agreed for Permanent place…" at bounding box center [446, 367] width 291 height 42
click at [449, 362] on div "The addendum that we have makes changes to the rates agreed for Permanent place…" at bounding box center [446, 367] width 291 height 42
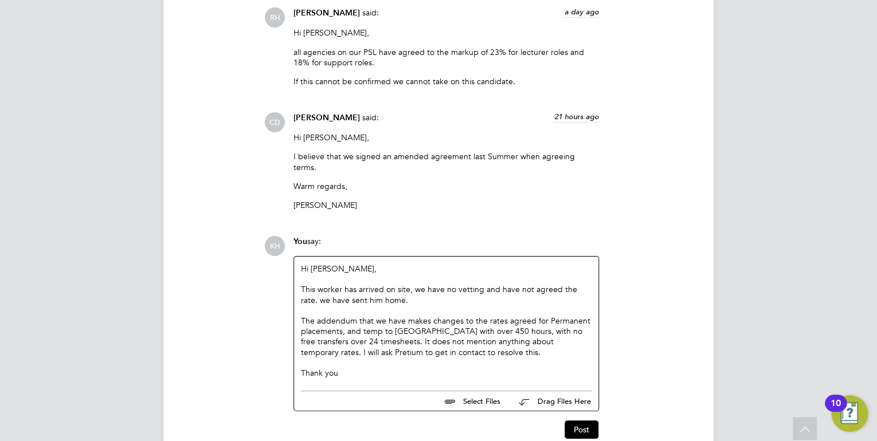
scroll to position [2094, 0]
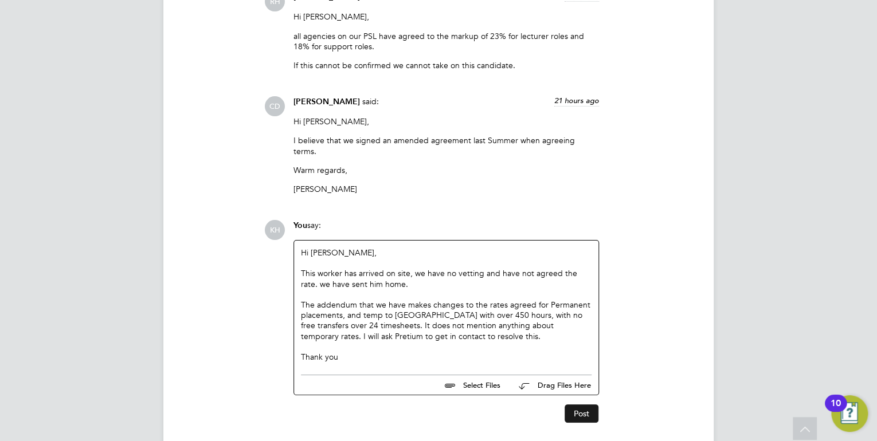
click at [579, 405] on button "Post" at bounding box center [582, 414] width 34 height 18
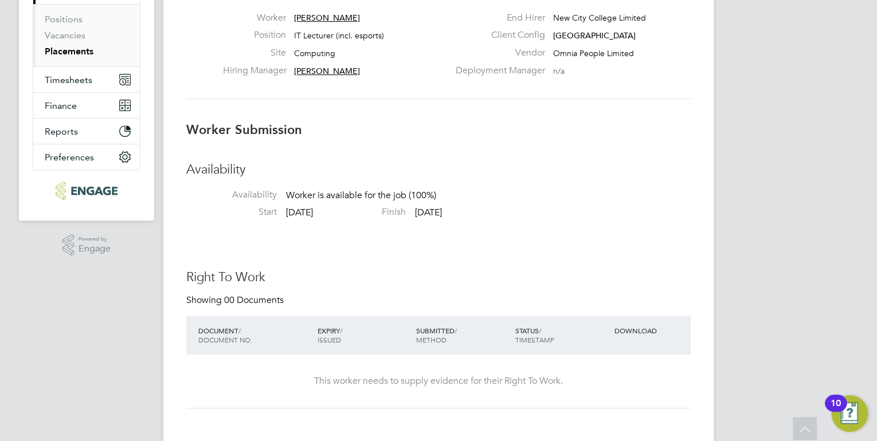
scroll to position [0, 0]
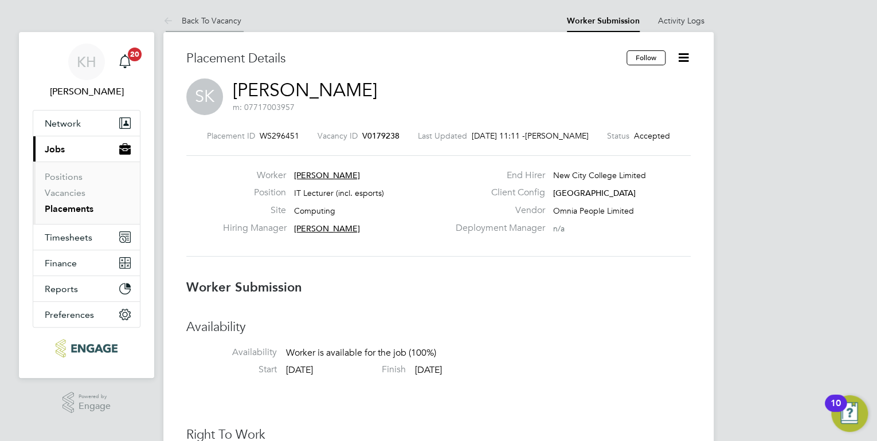
click at [232, 18] on link "Back To Vacancy" at bounding box center [202, 20] width 78 height 10
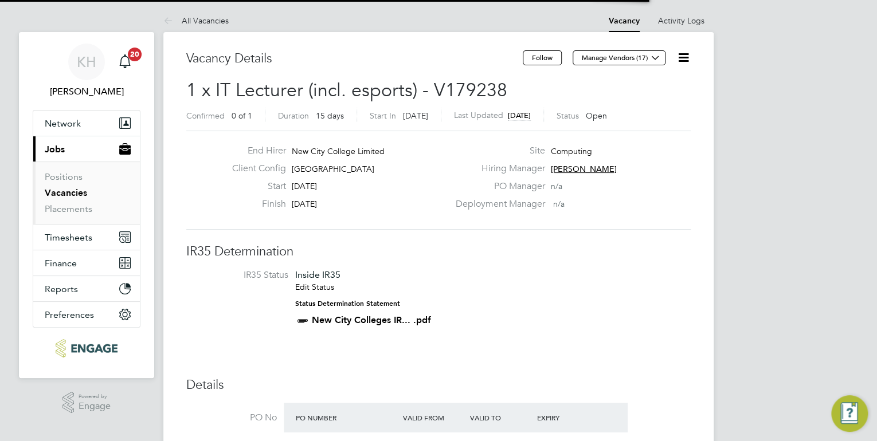
scroll to position [19, 100]
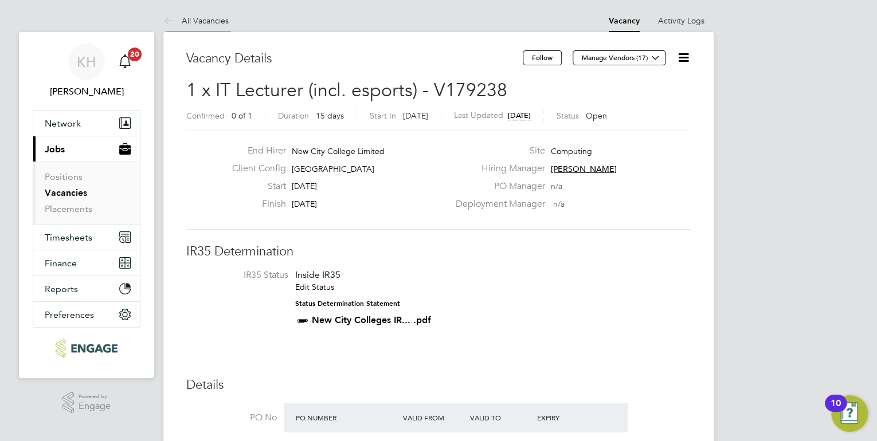
click at [222, 23] on link "All Vacancies" at bounding box center [195, 20] width 65 height 10
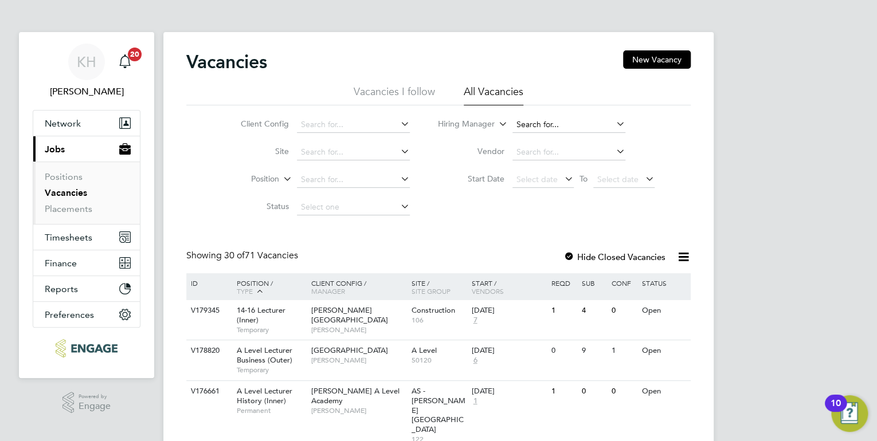
click at [530, 123] on input at bounding box center [568, 125] width 113 height 16
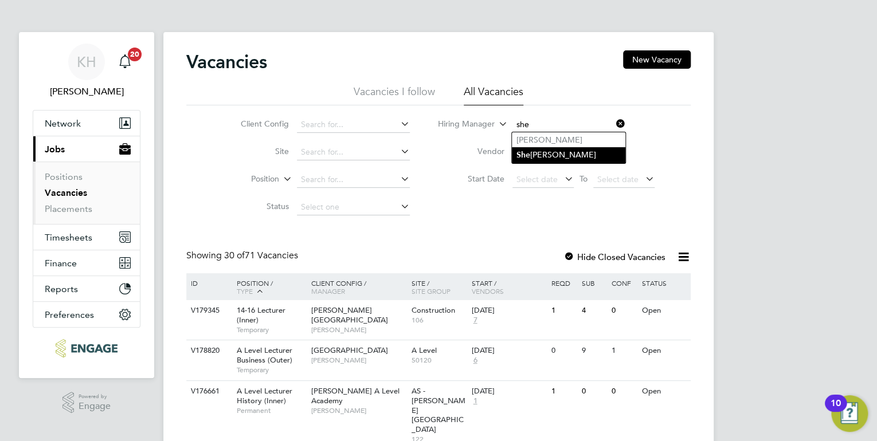
click at [558, 154] on li "She eba Kurian" at bounding box center [569, 154] width 114 height 15
type input "Sheeba Kurian"
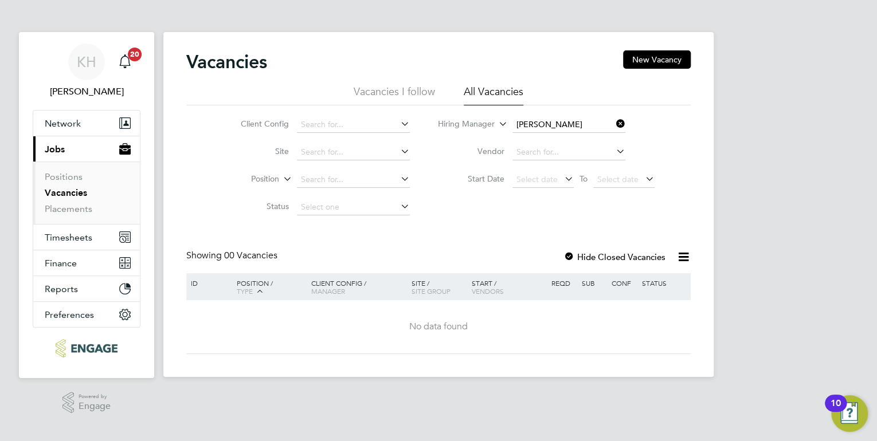
click at [614, 124] on icon at bounding box center [614, 124] width 0 height 16
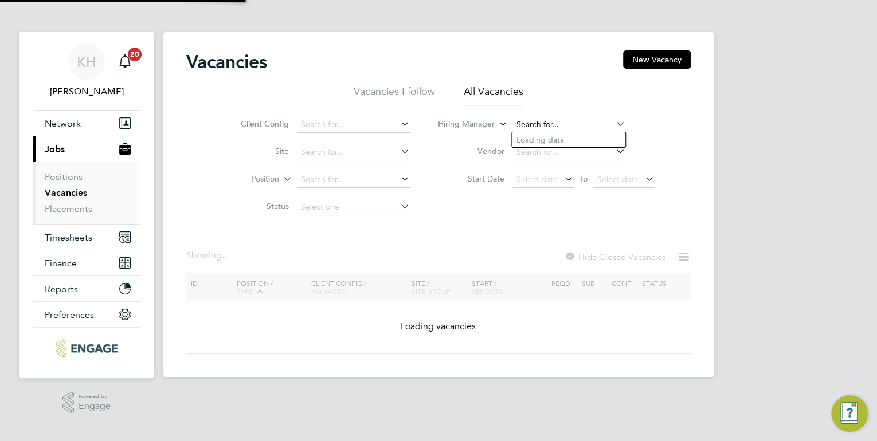
click at [586, 124] on input at bounding box center [568, 125] width 113 height 16
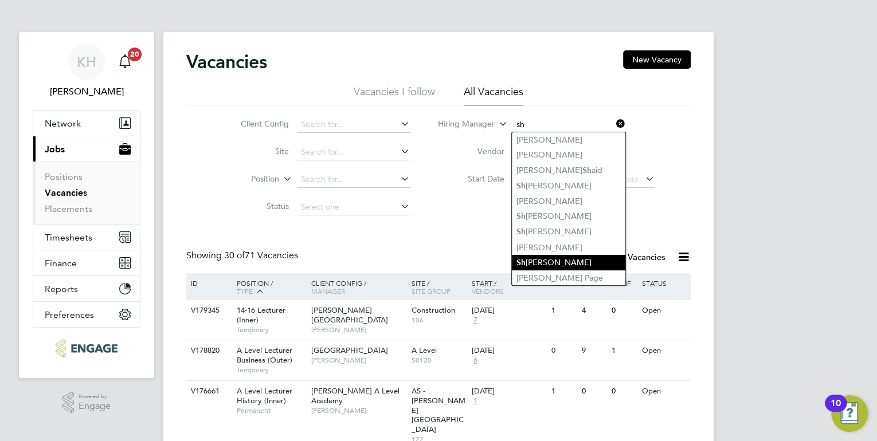
click at [572, 260] on li "Sh abnam Shaheen" at bounding box center [569, 262] width 114 height 15
type input "Shabnam Shaheen"
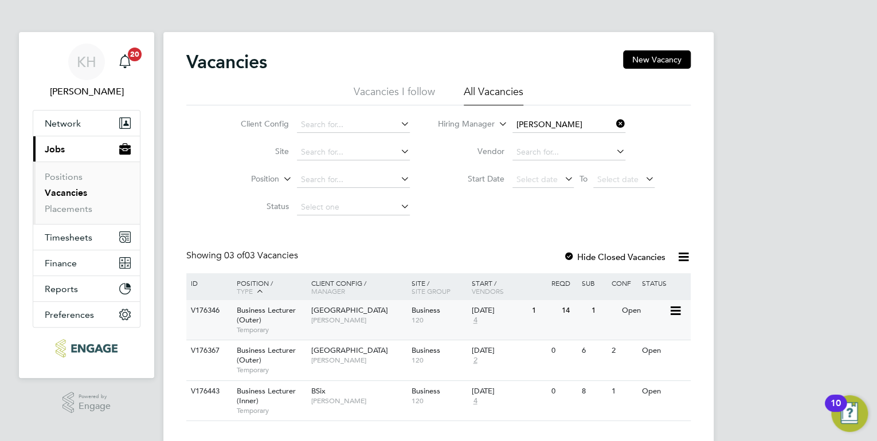
click at [389, 314] on div "Havering Sixth Form Campus Shabnam Shaheen" at bounding box center [358, 315] width 100 height 30
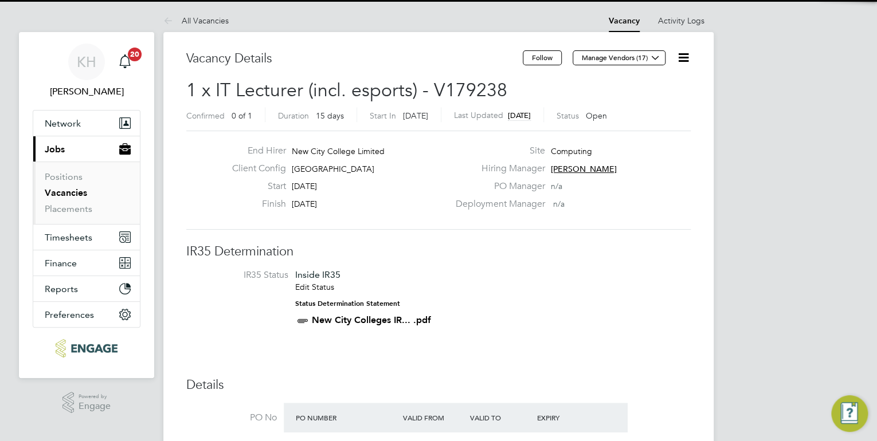
scroll to position [6, 5]
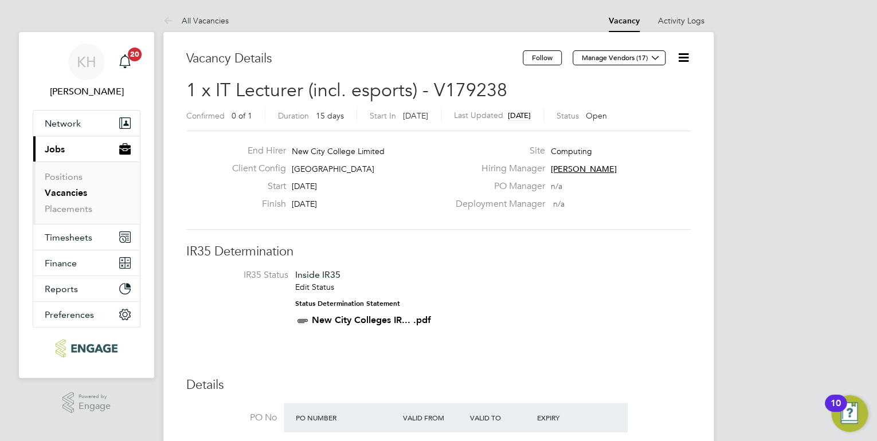
drag, startPoint x: 549, startPoint y: 289, endPoint x: 550, endPoint y: 283, distance: 6.4
click at [550, 284] on li "IR35 Status Inside IR35 Edit Status Status Determination Statement New City Col…" at bounding box center [439, 300] width 482 height 62
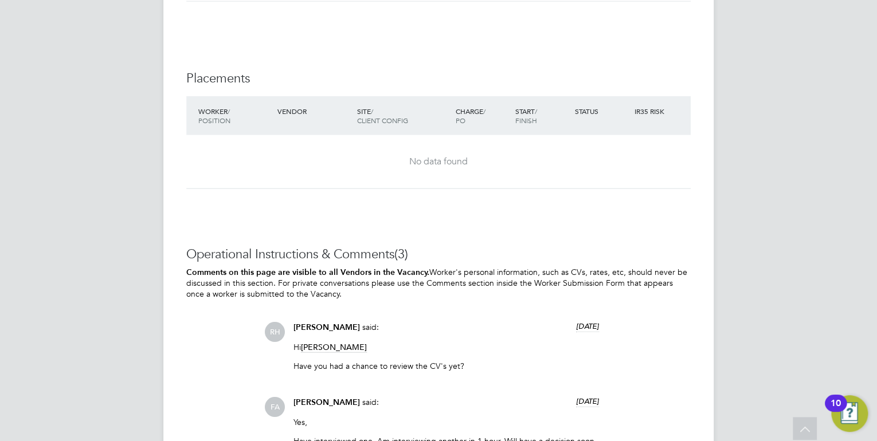
scroll to position [1146, 0]
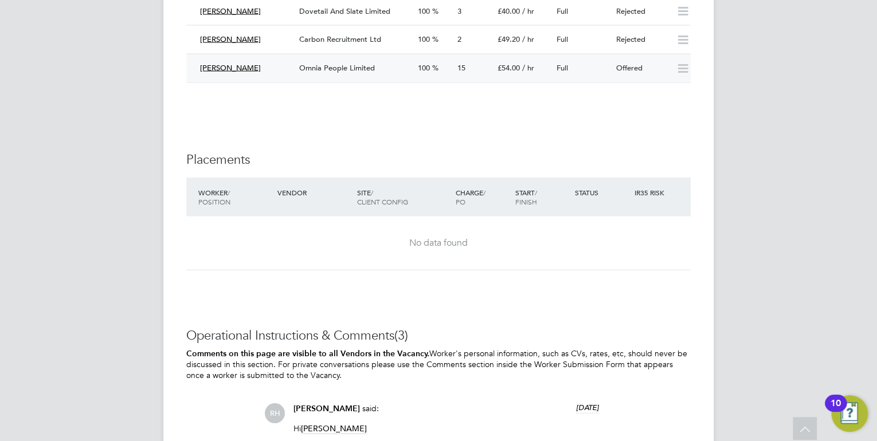
click at [347, 60] on div "Omnia People Limited" at bounding box center [354, 68] width 119 height 19
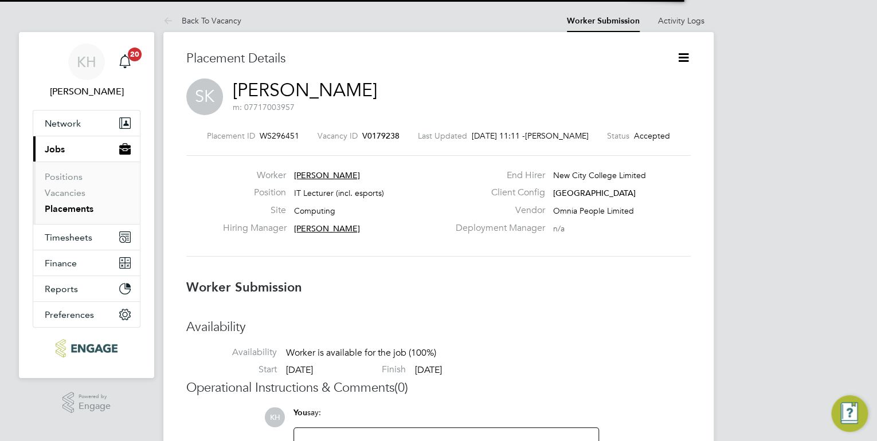
scroll to position [6, 5]
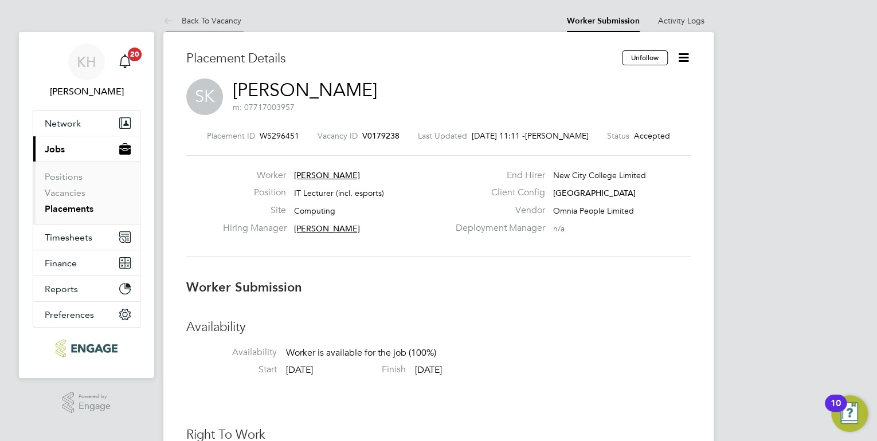
click at [214, 18] on link "Back To Vacancy" at bounding box center [202, 20] width 78 height 10
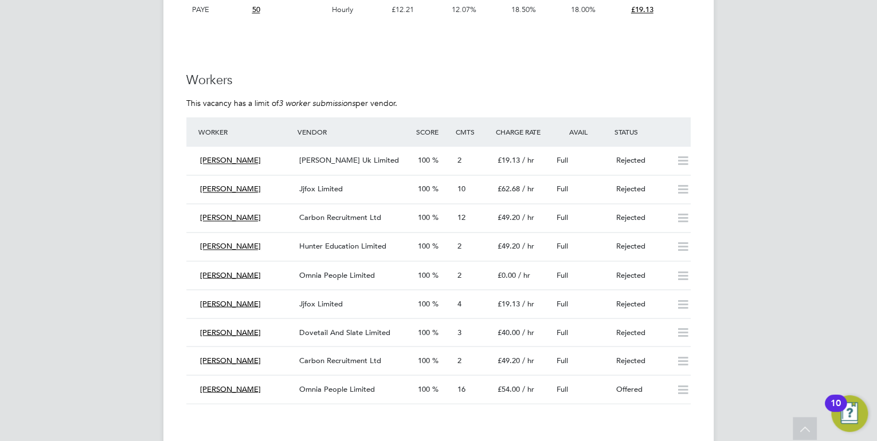
click at [778, 96] on div "KH Kirsty Hanmore Notifications 20 Applications: Network Team Members Businesse…" at bounding box center [438, 149] width 877 height 1948
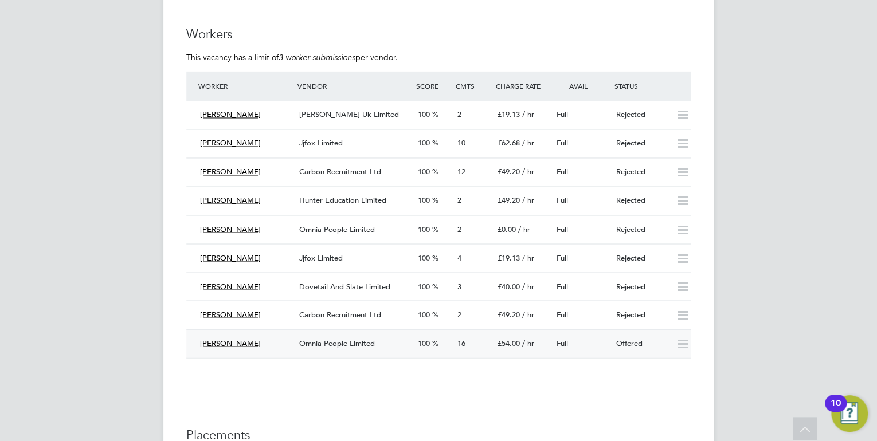
click at [336, 343] on span "Omnia People Limited" at bounding box center [337, 343] width 76 height 10
